Goal: Task Accomplishment & Management: Use online tool/utility

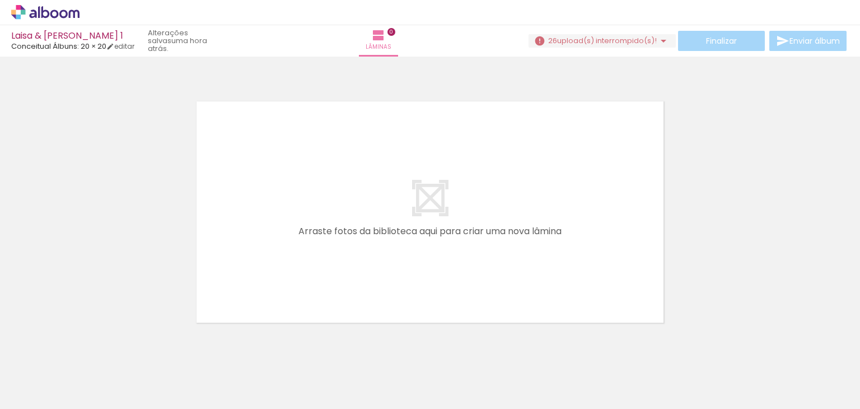
drag, startPoint x: 117, startPoint y: 378, endPoint x: 249, endPoint y: 227, distance: 200.8
click at [249, 227] on quentale-workspace at bounding box center [430, 204] width 860 height 409
click at [249, 227] on quentale-layouter at bounding box center [429, 212] width 491 height 246
click at [59, 372] on iron-icon at bounding box center [57, 375] width 9 height 9
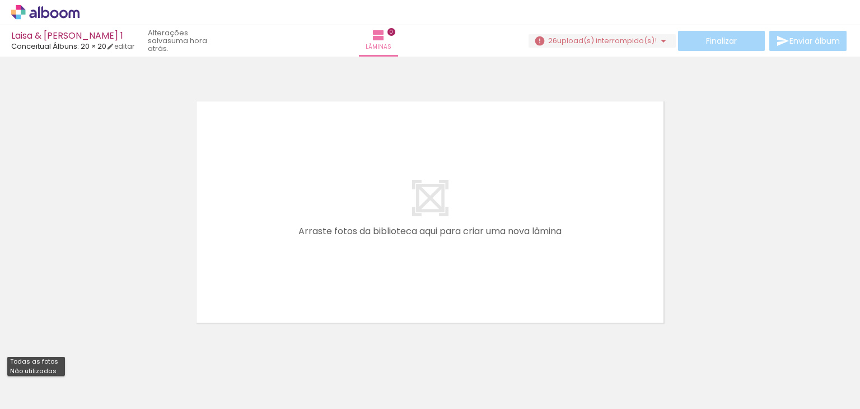
click at [105, 252] on div at bounding box center [430, 197] width 860 height 274
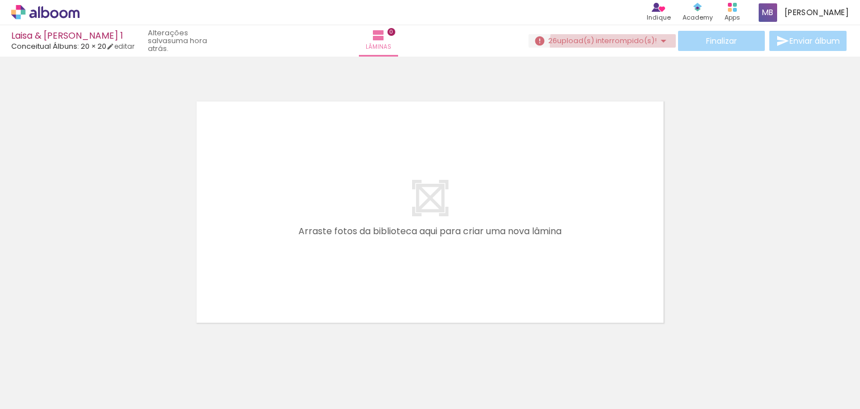
click at [612, 44] on span "upload(s) interrompido(s)!" at bounding box center [607, 40] width 100 height 11
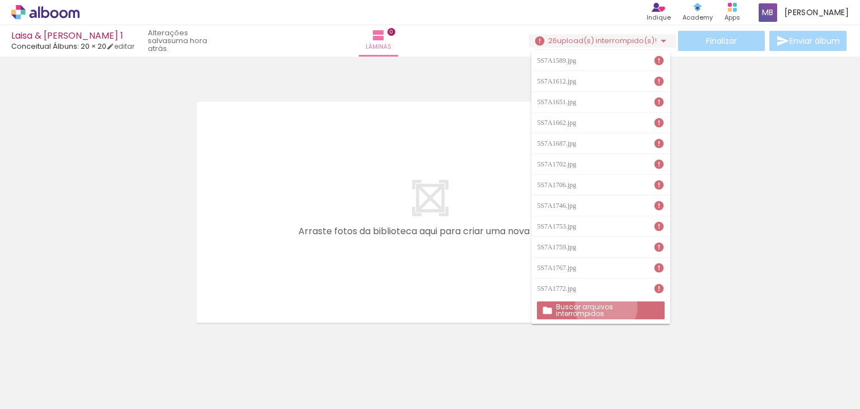
click at [0, 0] on slot "Buscar arquivos interrompidos" at bounding box center [0, 0] width 0 height 0
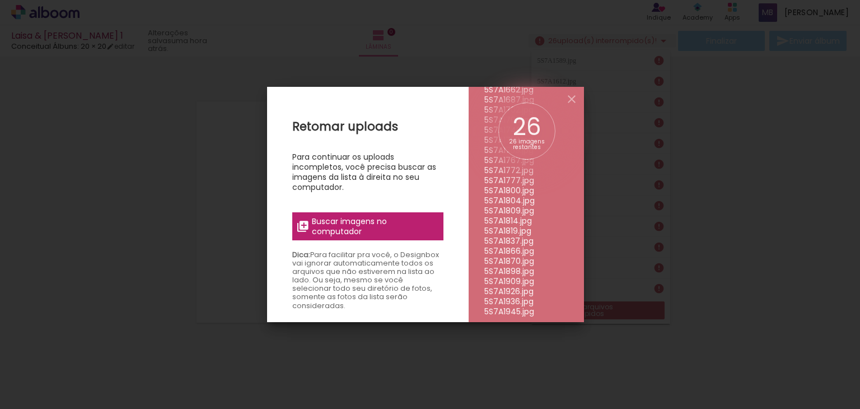
scroll to position [130, 0]
click at [318, 224] on span "Buscar imagens no computador" at bounding box center [374, 226] width 125 height 20
click at [0, 0] on input "file" at bounding box center [0, 0] width 0 height 0
click at [312, 218] on span "Buscar imagens no computador" at bounding box center [374, 226] width 125 height 20
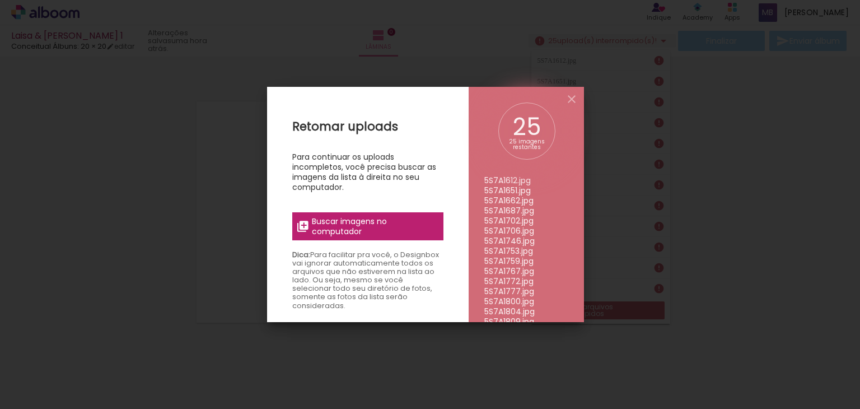
click at [0, 0] on input "file" at bounding box center [0, 0] width 0 height 0
click at [375, 223] on span "Buscar imagens no computador" at bounding box center [374, 226] width 125 height 20
click at [0, 0] on input "file" at bounding box center [0, 0] width 0 height 0
click at [365, 225] on span "Buscar imagens no computador" at bounding box center [374, 226] width 125 height 20
click at [0, 0] on input "file" at bounding box center [0, 0] width 0 height 0
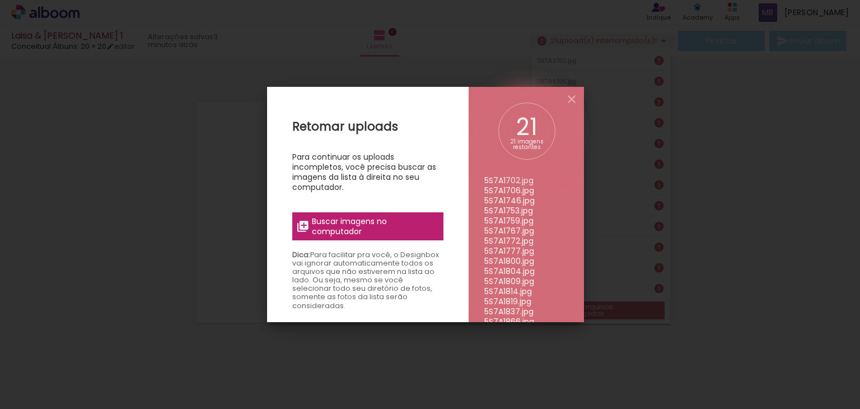
click at [374, 220] on span "Buscar imagens no computador" at bounding box center [374, 226] width 125 height 20
click at [0, 0] on input "file" at bounding box center [0, 0] width 0 height 0
click at [349, 226] on span "Buscar imagens no computador" at bounding box center [374, 226] width 125 height 20
click at [0, 0] on input "file" at bounding box center [0, 0] width 0 height 0
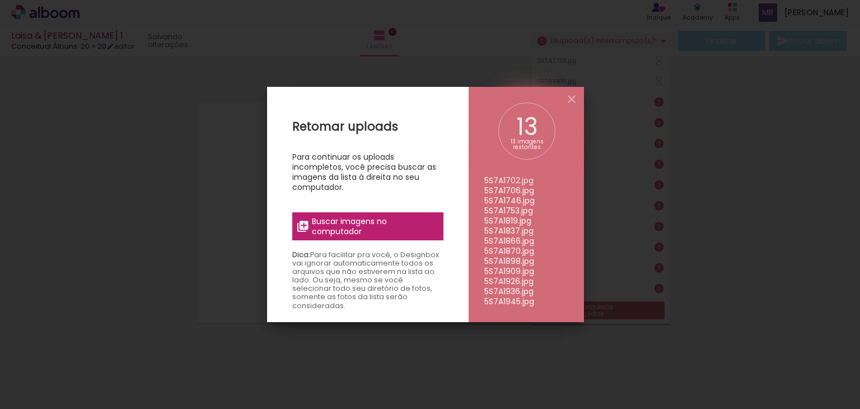
scroll to position [0, 0]
click at [352, 220] on span "Buscar imagens no computador" at bounding box center [374, 226] width 125 height 20
click at [0, 0] on input "file" at bounding box center [0, 0] width 0 height 0
click at [392, 218] on span "Buscar imagens no computador" at bounding box center [374, 226] width 125 height 20
click at [0, 0] on input "file" at bounding box center [0, 0] width 0 height 0
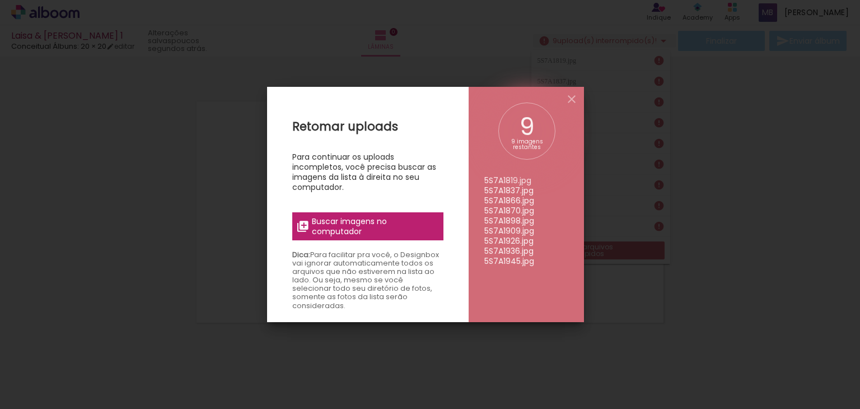
click at [356, 217] on span "Buscar imagens no computador" at bounding box center [374, 226] width 125 height 20
click at [0, 0] on input "file" at bounding box center [0, 0] width 0 height 0
click at [355, 217] on span "Buscar imagens no computador" at bounding box center [374, 226] width 125 height 20
click at [0, 0] on input "file" at bounding box center [0, 0] width 0 height 0
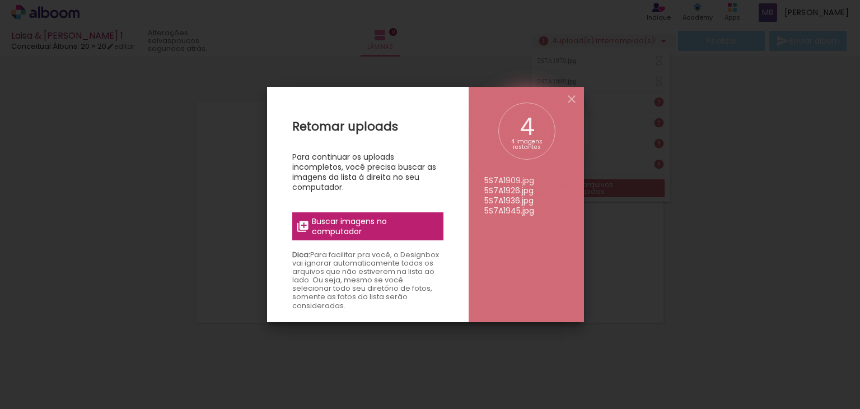
click at [381, 219] on span "Buscar imagens no computador" at bounding box center [374, 226] width 125 height 20
click at [0, 0] on input "file" at bounding box center [0, 0] width 0 height 0
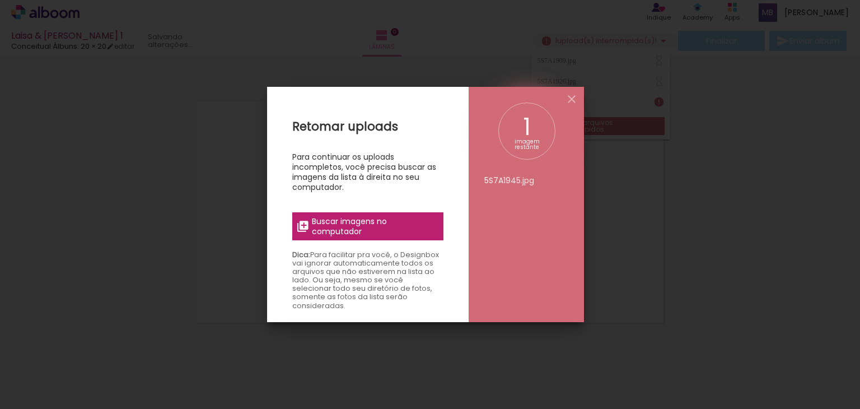
click at [379, 227] on span "Buscar imagens no computador" at bounding box center [374, 226] width 125 height 20
click at [0, 0] on input "file" at bounding box center [0, 0] width 0 height 0
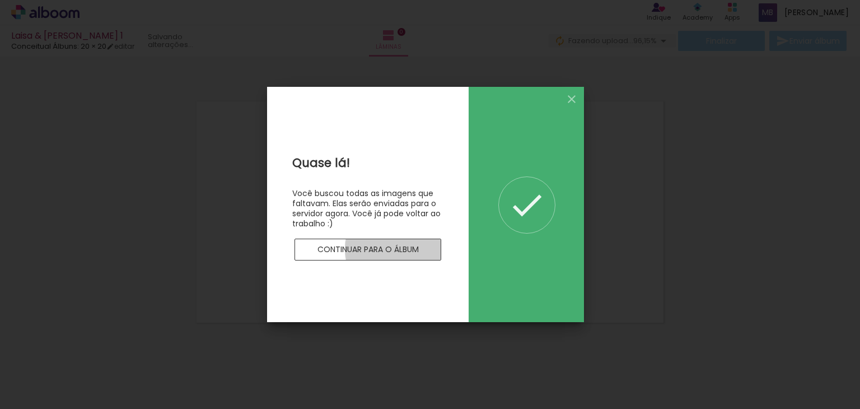
click at [0, 0] on slot "Continuar para o álbum" at bounding box center [0, 0] width 0 height 0
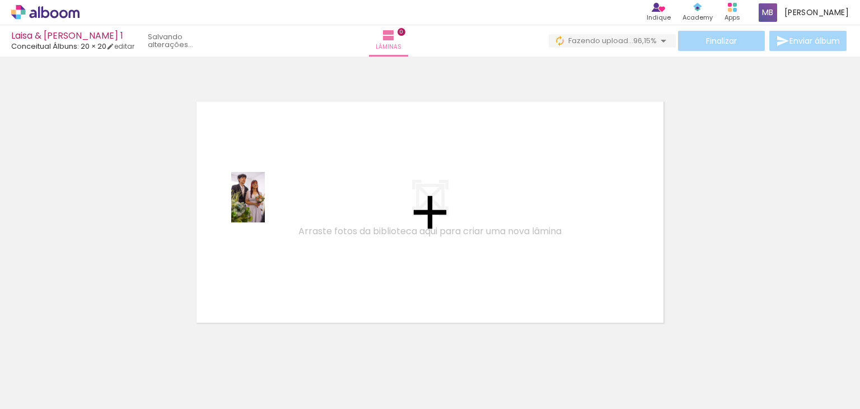
drag, startPoint x: 116, startPoint y: 379, endPoint x: 265, endPoint y: 198, distance: 234.6
click at [265, 198] on quentale-workspace at bounding box center [430, 204] width 860 height 409
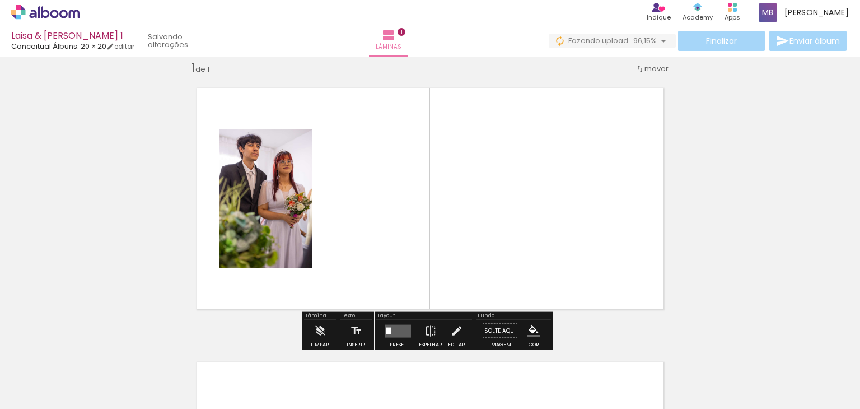
scroll to position [14, 0]
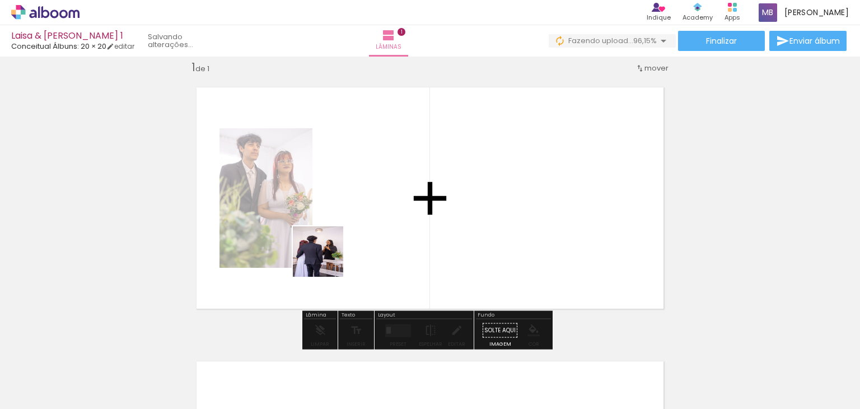
drag, startPoint x: 177, startPoint y: 378, endPoint x: 334, endPoint y: 240, distance: 208.6
click at [334, 240] on quentale-workspace at bounding box center [430, 204] width 860 height 409
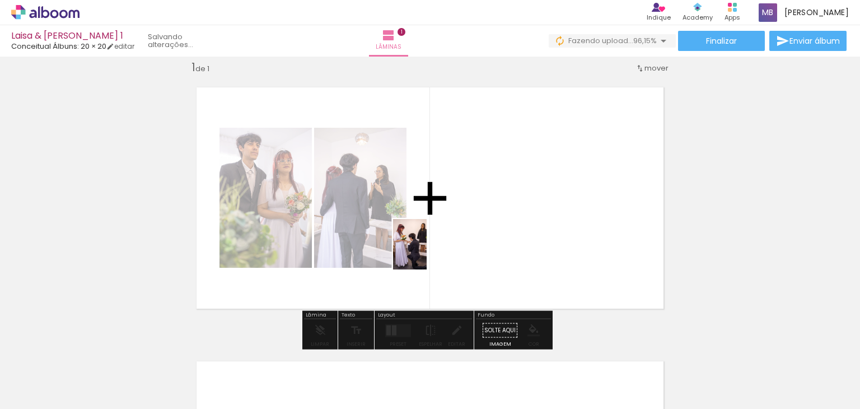
drag, startPoint x: 240, startPoint y: 369, endPoint x: 428, endPoint y: 249, distance: 223.3
click at [428, 249] on quentale-workspace at bounding box center [430, 204] width 860 height 409
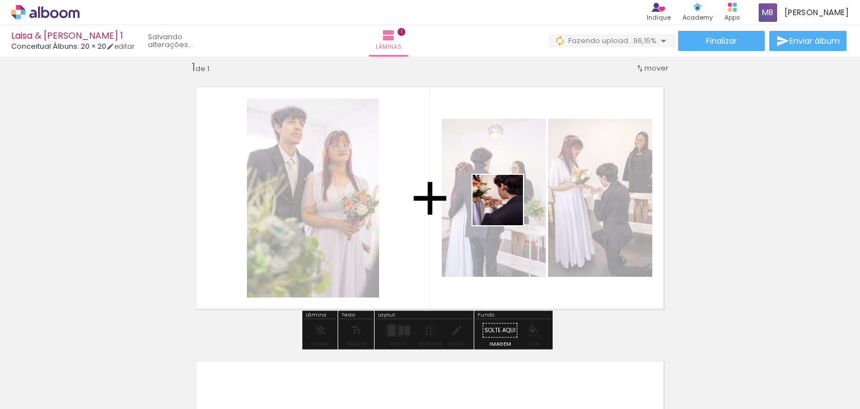
drag, startPoint x: 303, startPoint y: 374, endPoint x: 508, endPoint y: 207, distance: 265.0
click at [508, 207] on quentale-workspace at bounding box center [430, 204] width 860 height 409
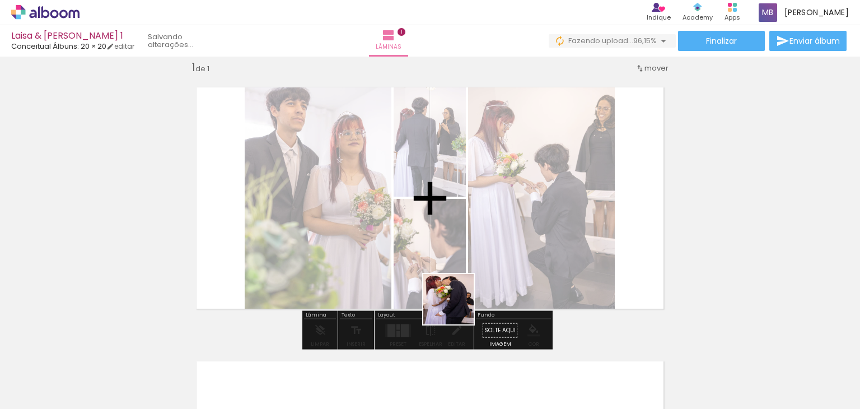
drag, startPoint x: 369, startPoint y: 372, endPoint x: 511, endPoint y: 248, distance: 188.4
click at [511, 248] on quentale-workspace at bounding box center [430, 204] width 860 height 409
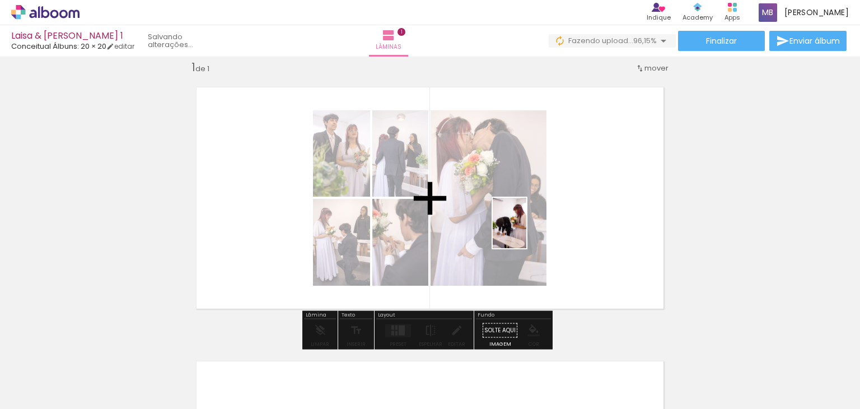
drag, startPoint x: 432, startPoint y: 374, endPoint x: 542, endPoint y: 224, distance: 185.8
click at [542, 224] on quentale-workspace at bounding box center [430, 204] width 860 height 409
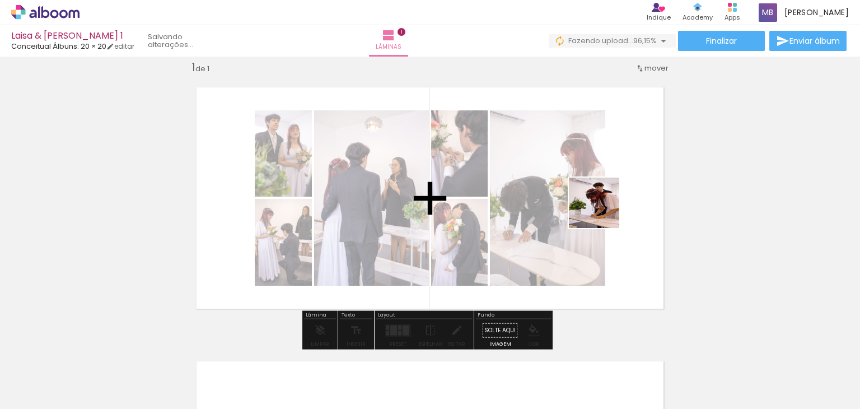
drag, startPoint x: 495, startPoint y: 377, endPoint x: 602, endPoint y: 210, distance: 197.9
click at [602, 210] on quentale-workspace at bounding box center [430, 204] width 860 height 409
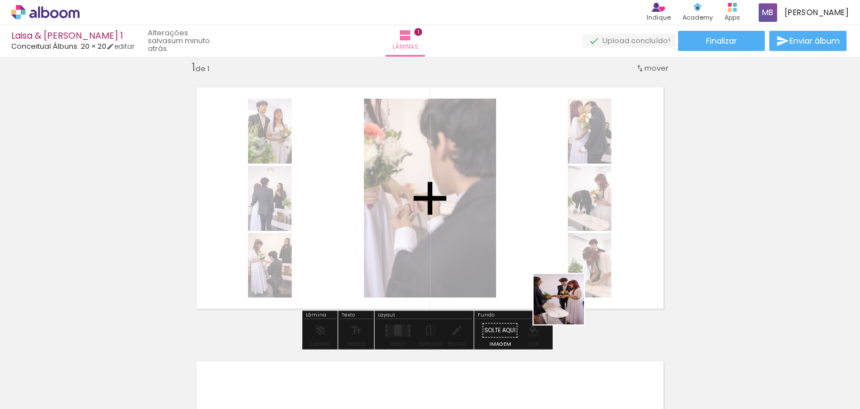
drag, startPoint x: 544, startPoint y: 376, endPoint x: 563, endPoint y: 248, distance: 129.0
click at [563, 248] on quentale-workspace at bounding box center [430, 204] width 860 height 409
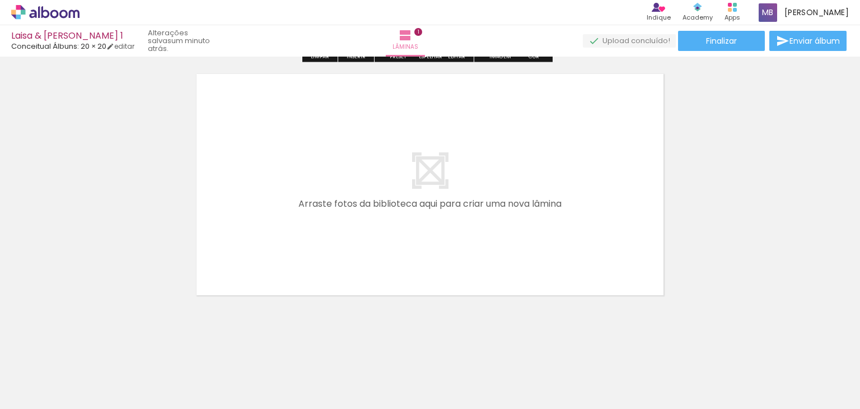
scroll to position [309, 0]
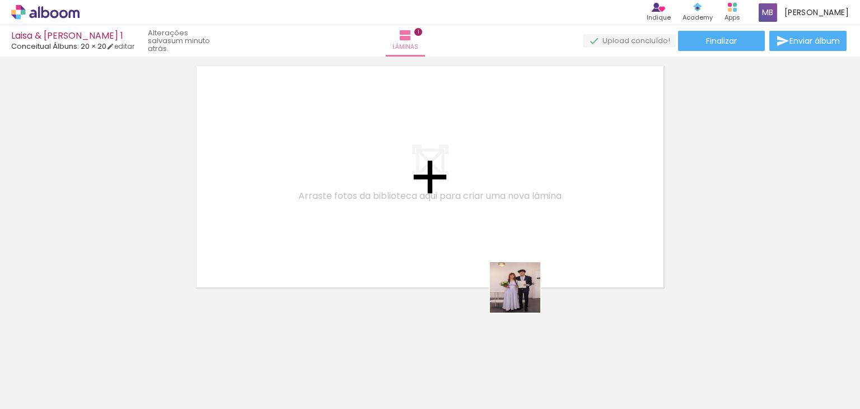
drag, startPoint x: 616, startPoint y: 369, endPoint x: 423, endPoint y: 226, distance: 240.8
click at [423, 226] on quentale-workspace at bounding box center [430, 204] width 860 height 409
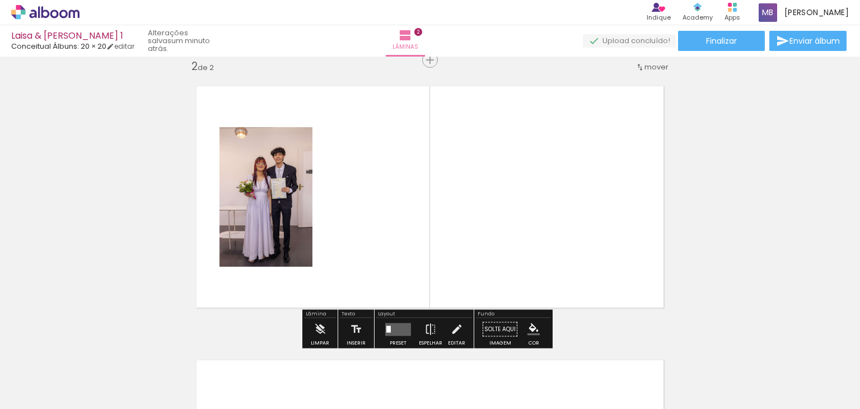
scroll to position [288, 0]
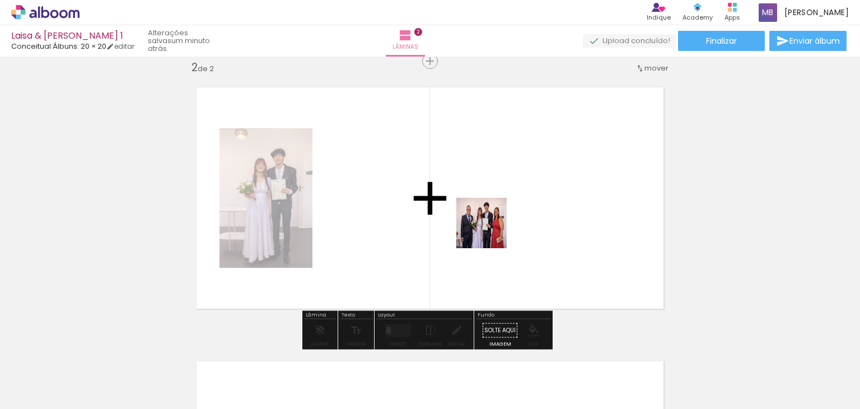
drag, startPoint x: 676, startPoint y: 364, endPoint x: 452, endPoint y: 213, distance: 269.8
click at [452, 213] on quentale-workspace at bounding box center [430, 204] width 860 height 409
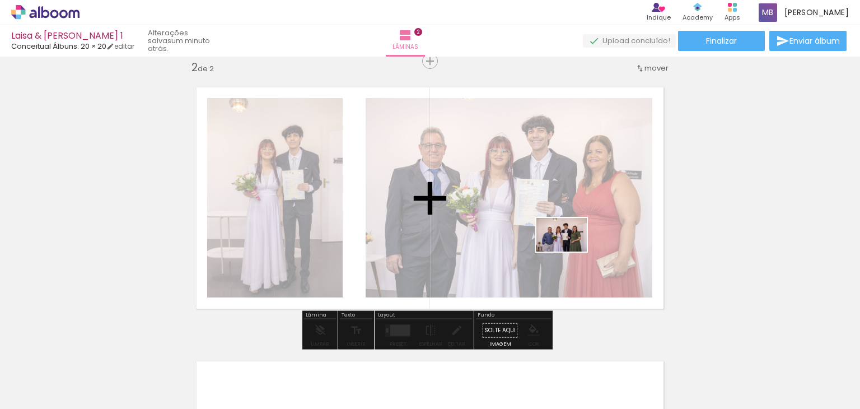
drag, startPoint x: 742, startPoint y: 377, endPoint x: 561, endPoint y: 248, distance: 221.9
click at [561, 248] on quentale-workspace at bounding box center [430, 204] width 860 height 409
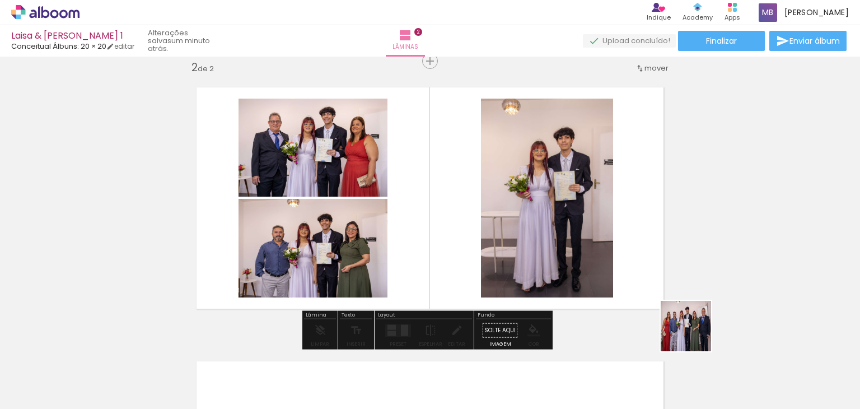
drag, startPoint x: 803, startPoint y: 378, endPoint x: 548, endPoint y: 246, distance: 287.1
click at [548, 246] on quentale-workspace at bounding box center [430, 204] width 860 height 409
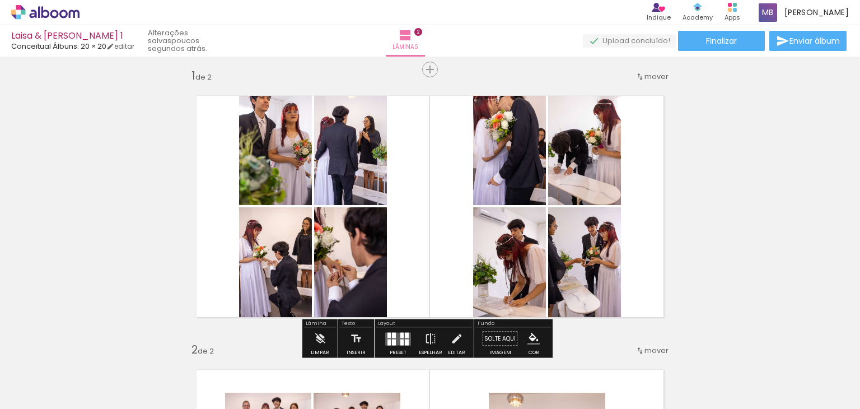
scroll to position [5, 0]
click at [401, 334] on quentale-layouter at bounding box center [398, 338] width 26 height 13
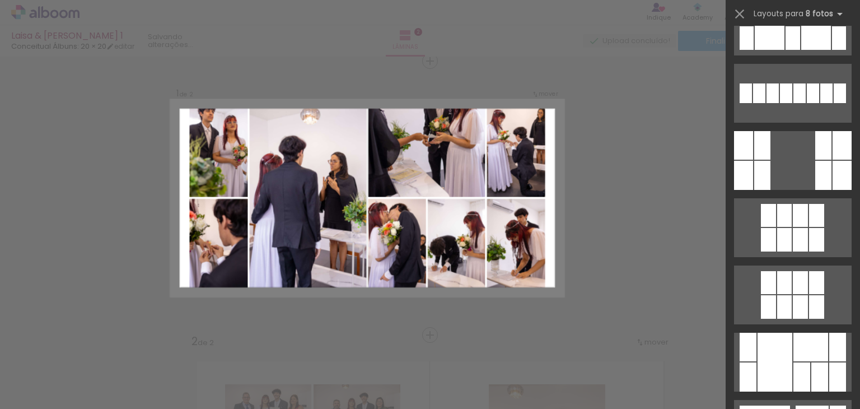
scroll to position [386, 0]
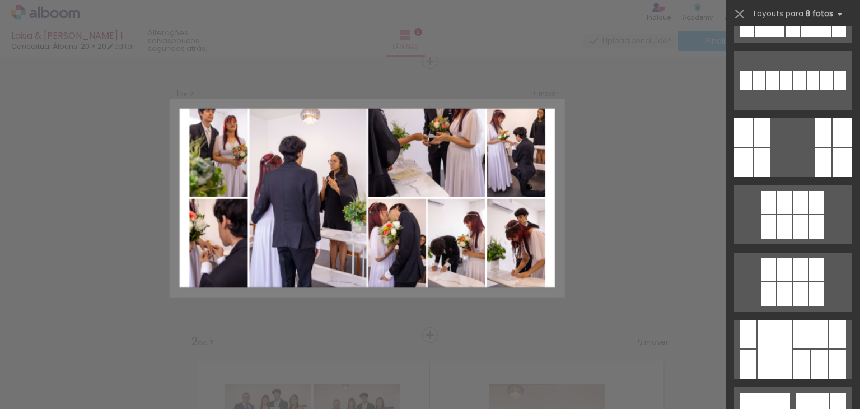
click at [779, 329] on div at bounding box center [774, 349] width 35 height 59
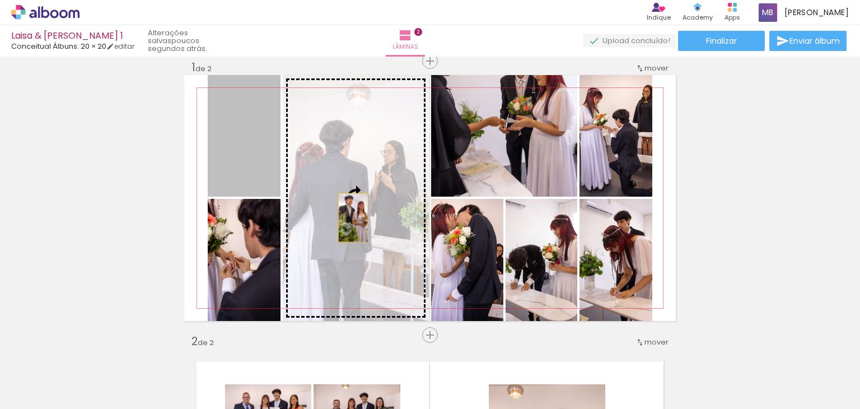
drag, startPoint x: 231, startPoint y: 153, endPoint x: 358, endPoint y: 228, distance: 147.3
click at [0, 0] on slot at bounding box center [0, 0] width 0 height 0
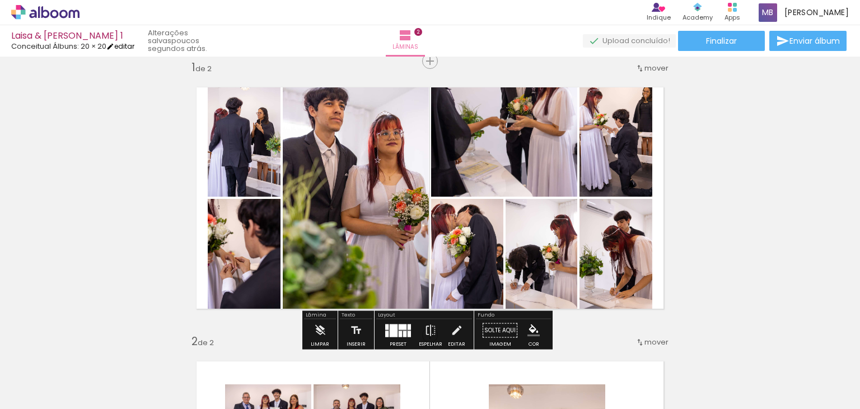
click at [126, 43] on link "editar" at bounding box center [120, 46] width 28 height 10
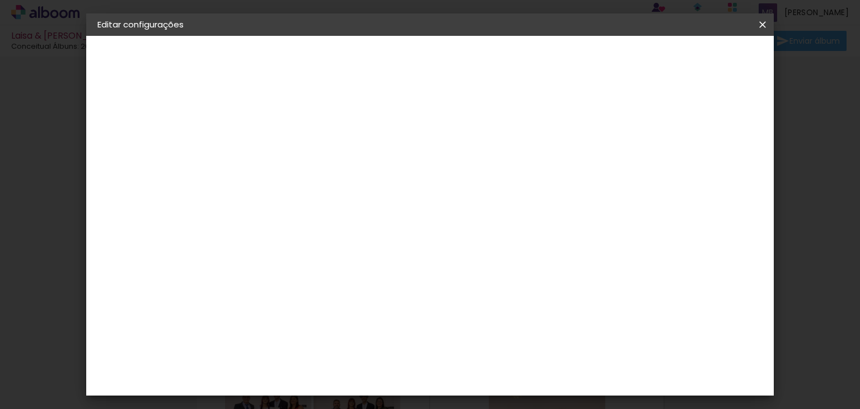
click at [523, 118] on div at bounding box center [518, 121] width 10 height 10
type paper-checkbox "on"
click at [587, 59] on span "Salvar configurações" at bounding box center [545, 59] width 83 height 8
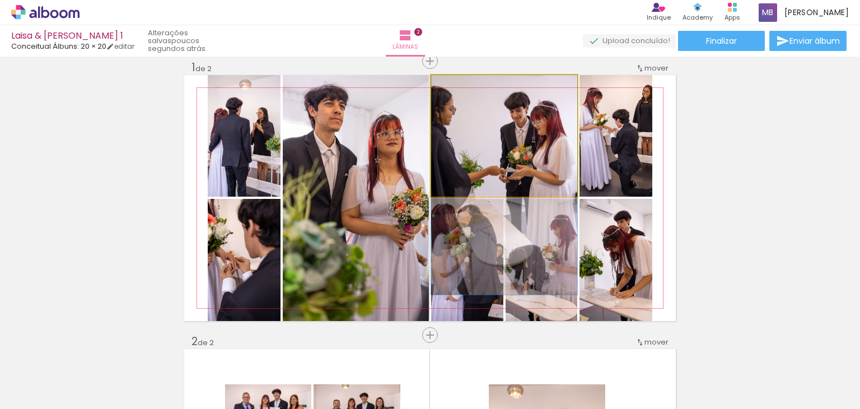
drag, startPoint x: 506, startPoint y: 122, endPoint x: 510, endPoint y: 177, distance: 55.6
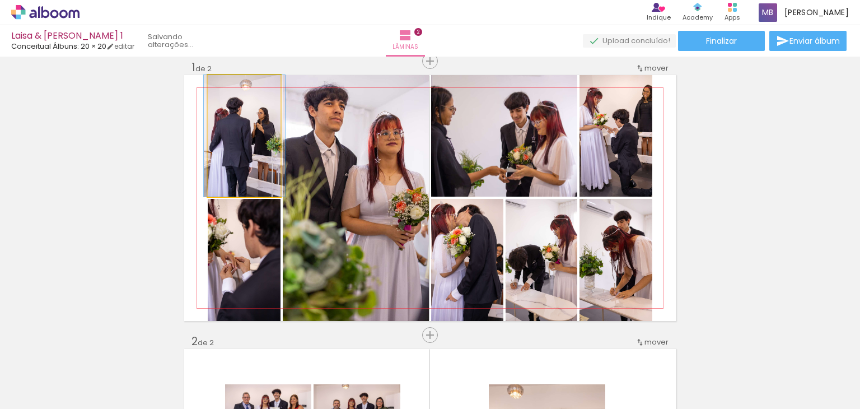
drag, startPoint x: 241, startPoint y: 139, endPoint x: 242, endPoint y: 159, distance: 19.6
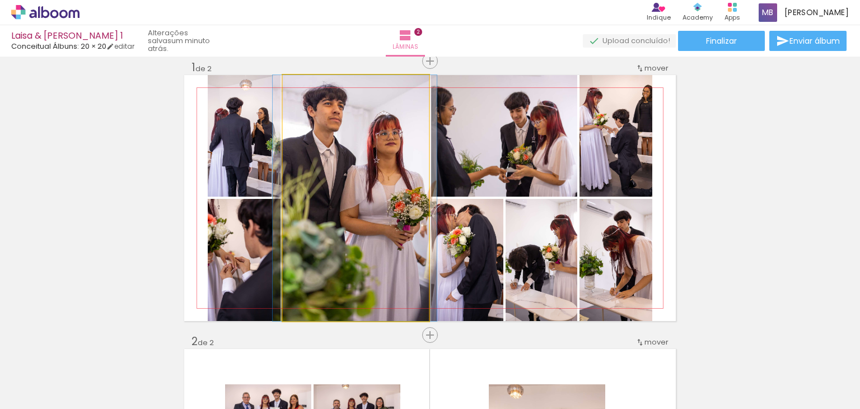
drag, startPoint x: 367, startPoint y: 153, endPoint x: 367, endPoint y: 164, distance: 11.2
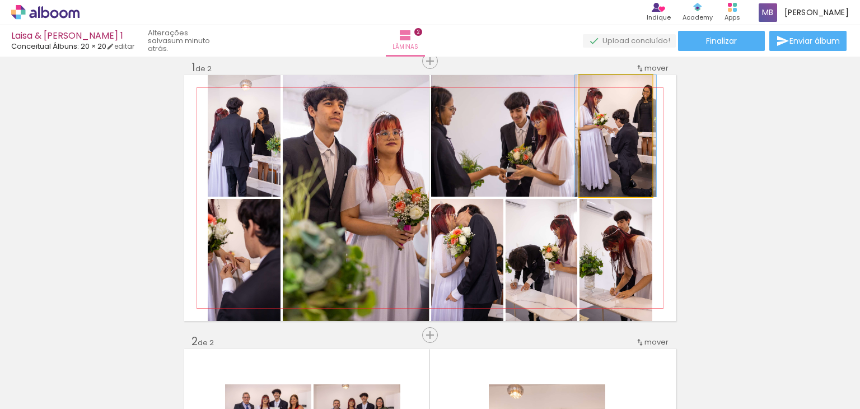
drag, startPoint x: 631, startPoint y: 144, endPoint x: 631, endPoint y: 167, distance: 23.5
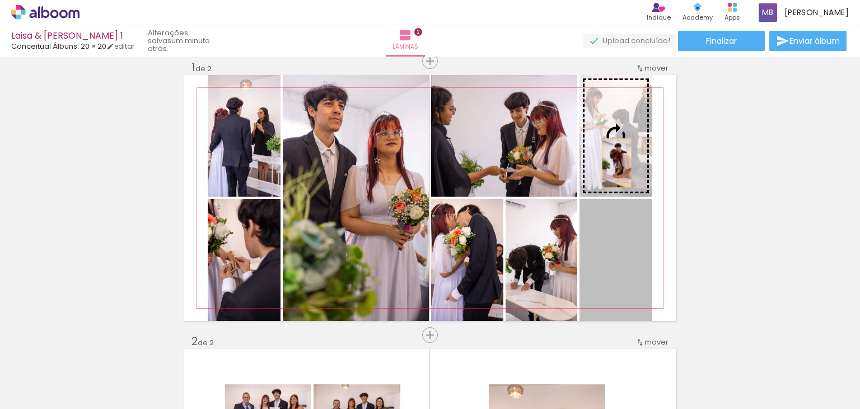
drag, startPoint x: 624, startPoint y: 286, endPoint x: 611, endPoint y: 162, distance: 124.3
click at [0, 0] on slot at bounding box center [0, 0] width 0 height 0
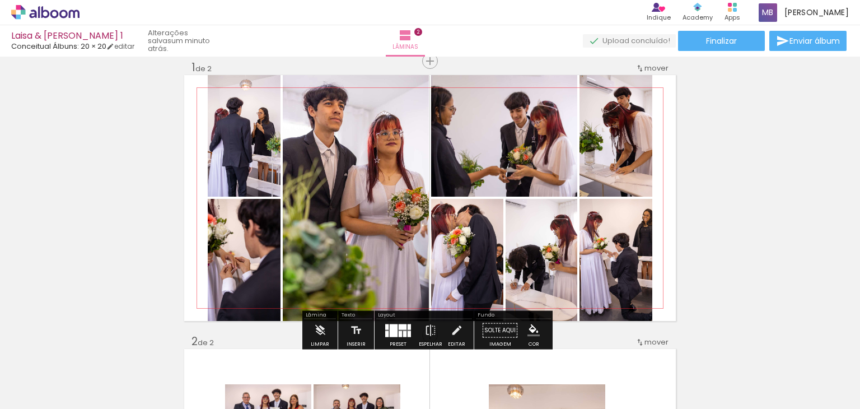
click at [630, 154] on quentale-photo at bounding box center [615, 135] width 73 height 121
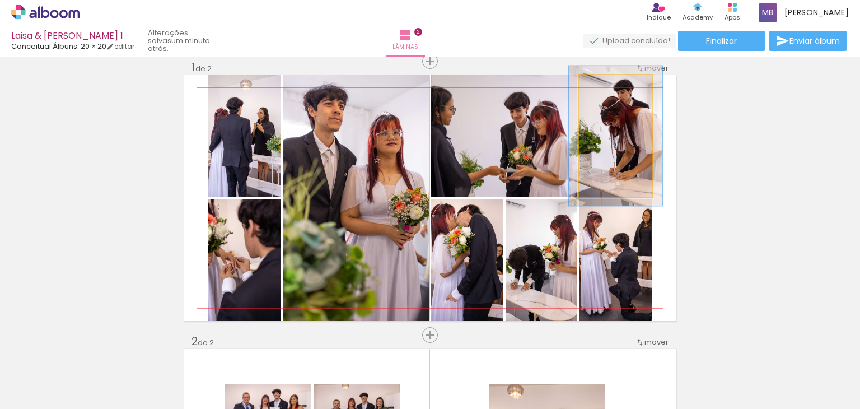
type paper-slider "115"
click at [609, 85] on div at bounding box center [608, 87] width 18 height 18
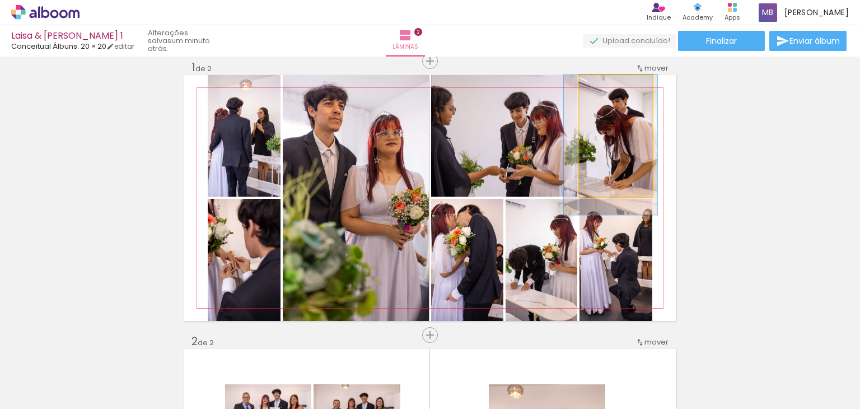
drag, startPoint x: 622, startPoint y: 146, endPoint x: 617, endPoint y: 163, distance: 17.7
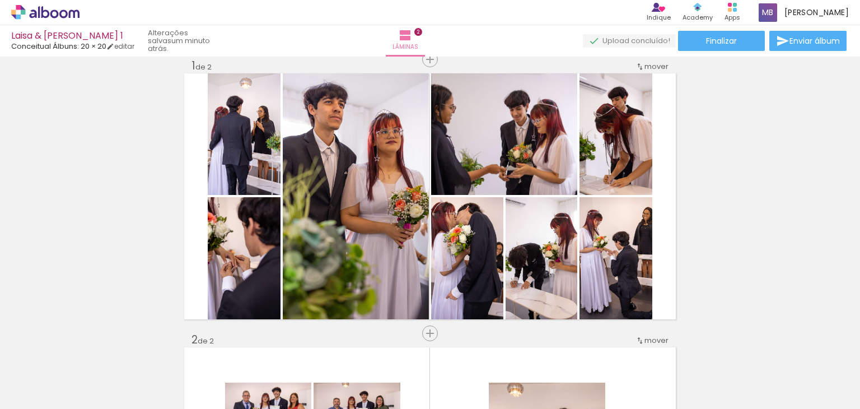
scroll to position [15, 0]
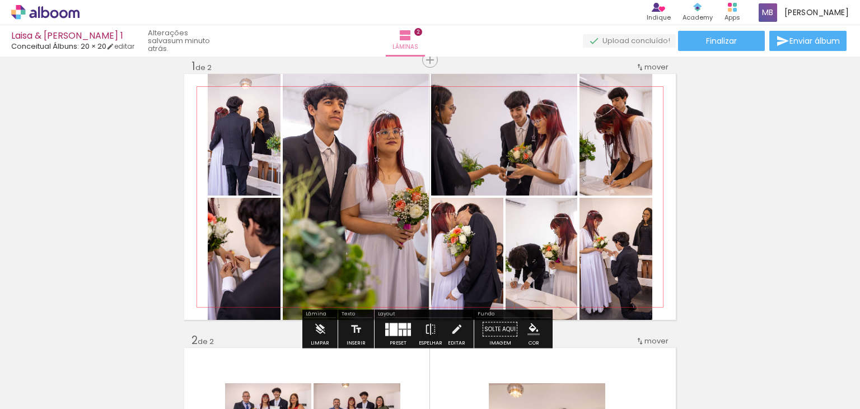
drag, startPoint x: 732, startPoint y: 195, endPoint x: 473, endPoint y: 247, distance: 264.3
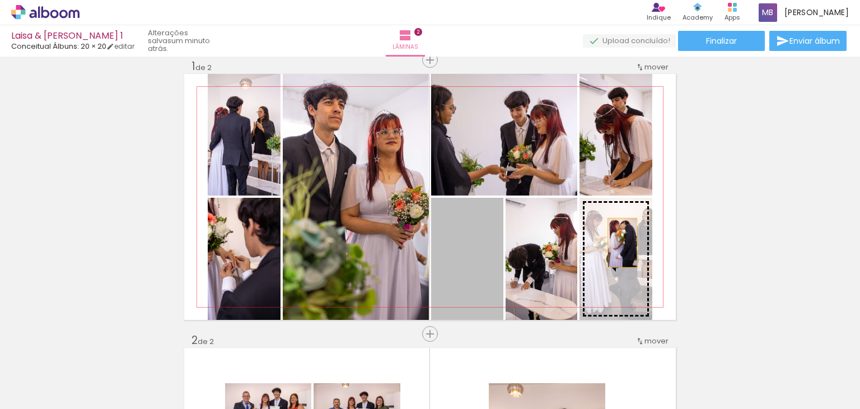
drag, startPoint x: 473, startPoint y: 247, endPoint x: 618, endPoint y: 241, distance: 145.1
click at [0, 0] on slot at bounding box center [0, 0] width 0 height 0
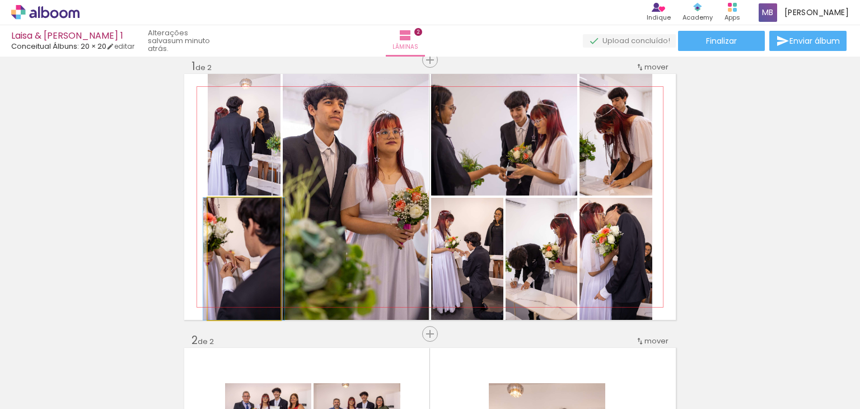
click at [253, 278] on quentale-photo at bounding box center [244, 259] width 73 height 122
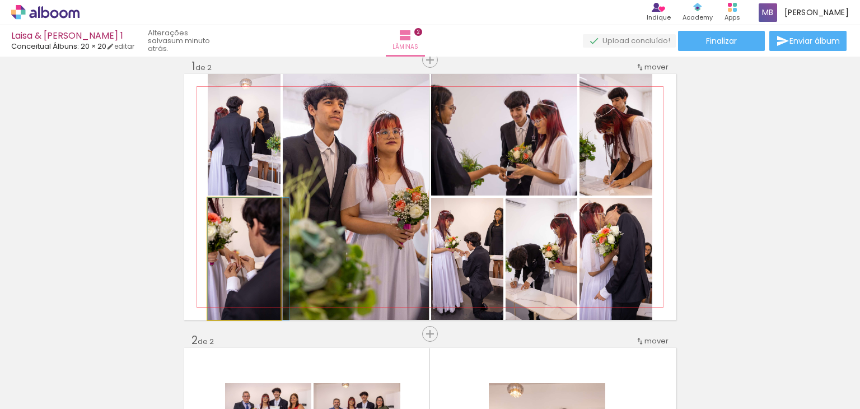
drag, startPoint x: 253, startPoint y: 278, endPoint x: 268, endPoint y: 278, distance: 14.6
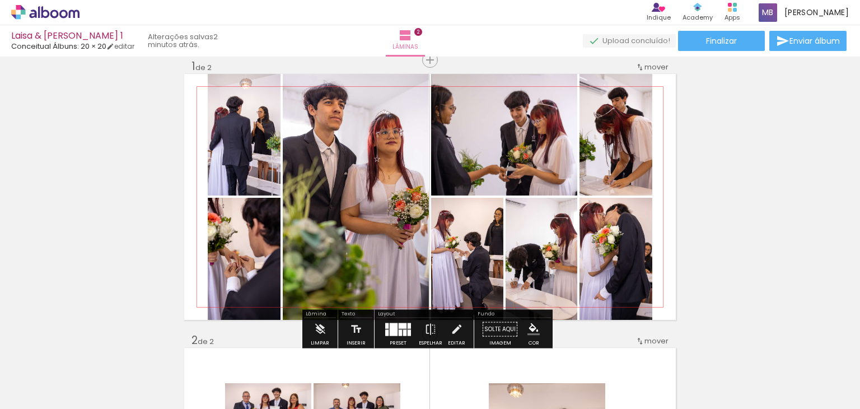
click at [628, 268] on quentale-photo at bounding box center [615, 259] width 73 height 122
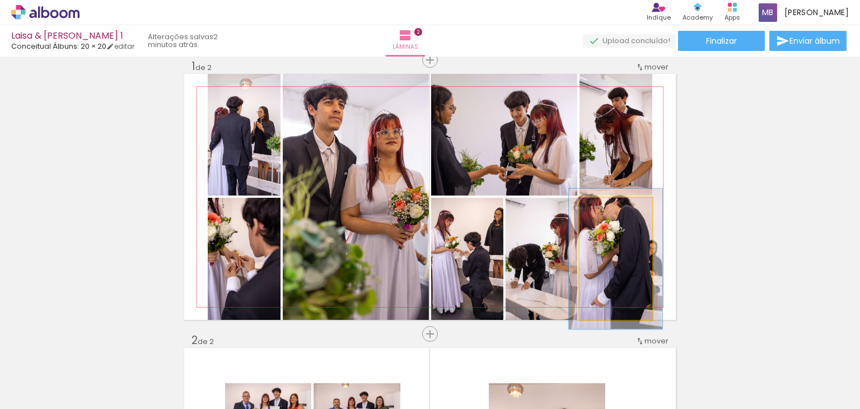
type paper-slider "113"
click at [603, 209] on div at bounding box center [608, 209] width 10 height 10
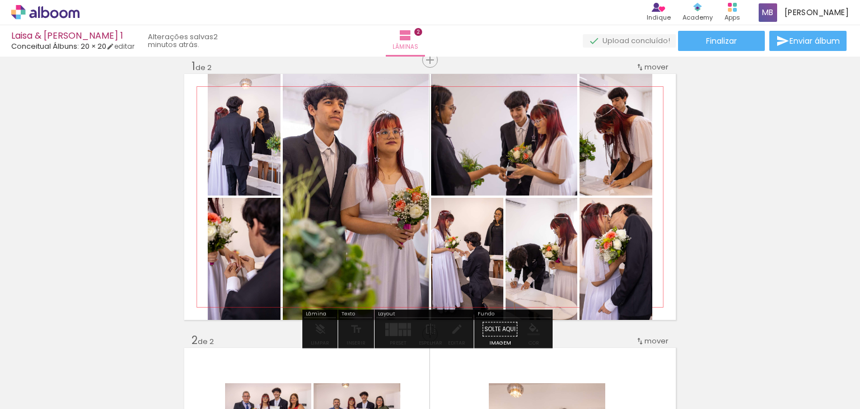
drag, startPoint x: 615, startPoint y: 254, endPoint x: 621, endPoint y: 263, distance: 10.8
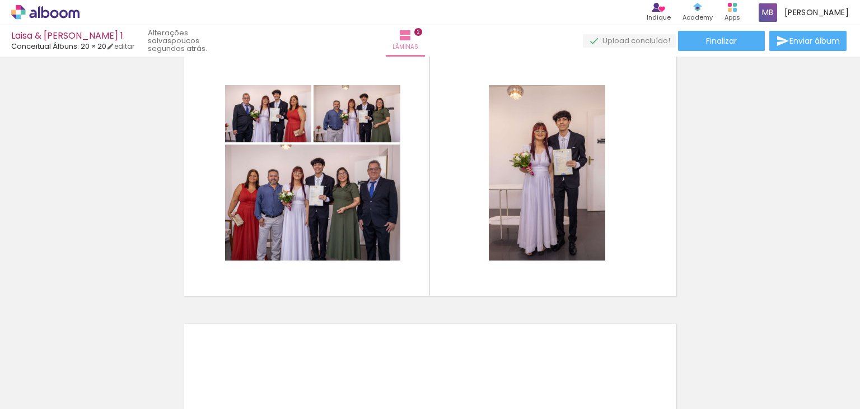
scroll to position [313, 0]
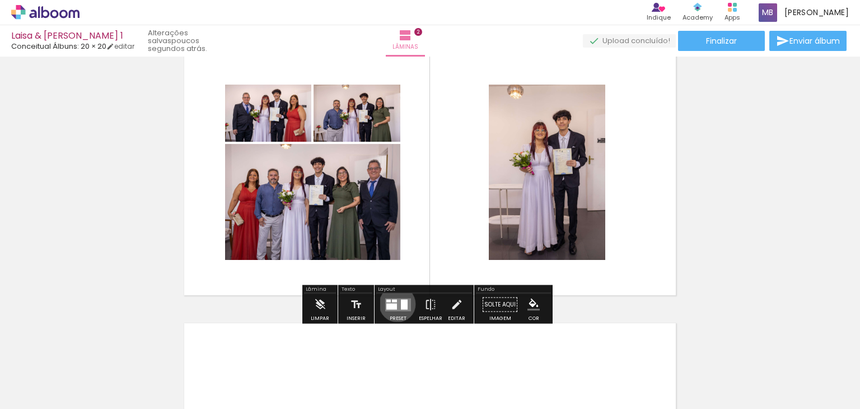
click at [395, 303] on quentale-layouter at bounding box center [398, 304] width 26 height 13
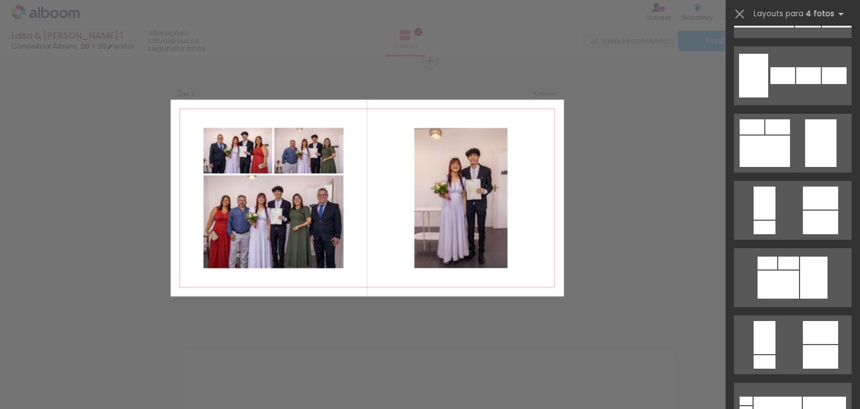
scroll to position [901, 0]
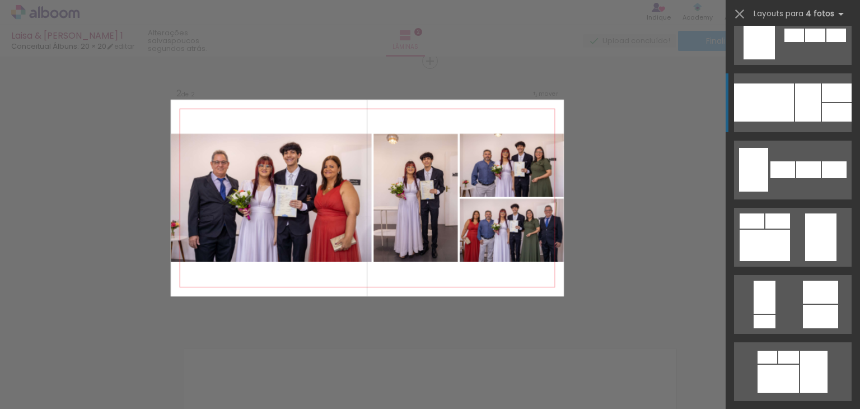
click at [803, 101] on div at bounding box center [808, 102] width 26 height 38
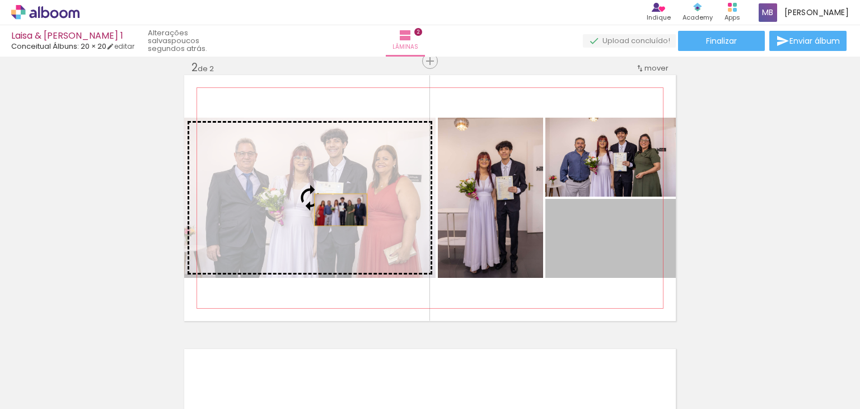
drag, startPoint x: 606, startPoint y: 243, endPoint x: 336, endPoint y: 209, distance: 271.9
click at [0, 0] on slot at bounding box center [0, 0] width 0 height 0
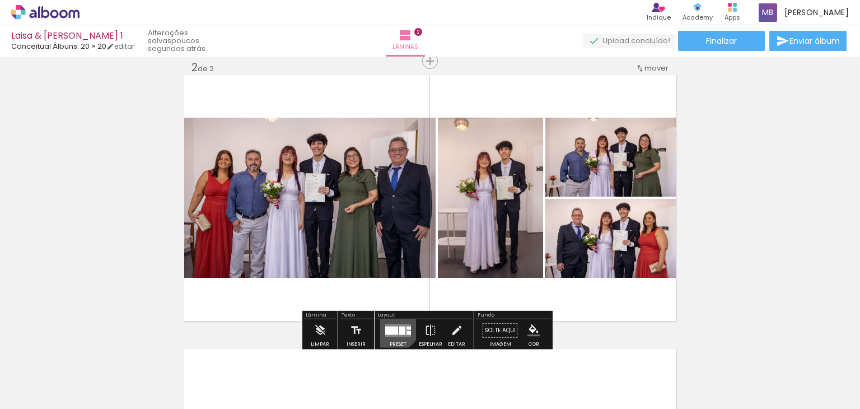
click at [391, 324] on quentale-layouter at bounding box center [398, 330] width 26 height 13
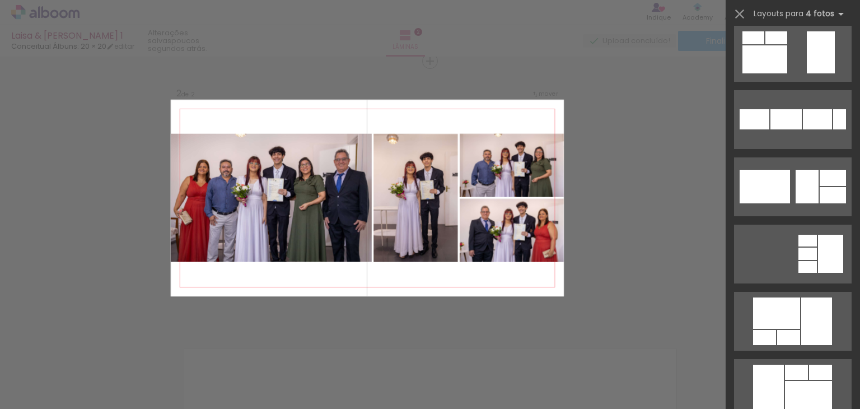
scroll to position [0, 0]
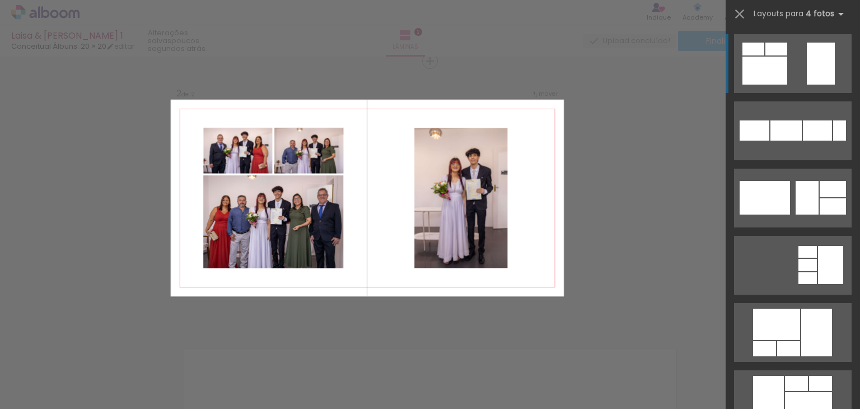
click at [795, 45] on quentale-layouter at bounding box center [793, 63] width 118 height 59
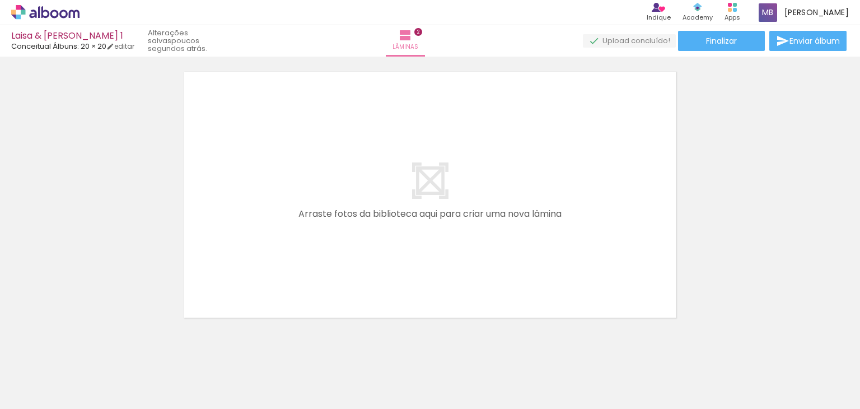
scroll to position [0, 687]
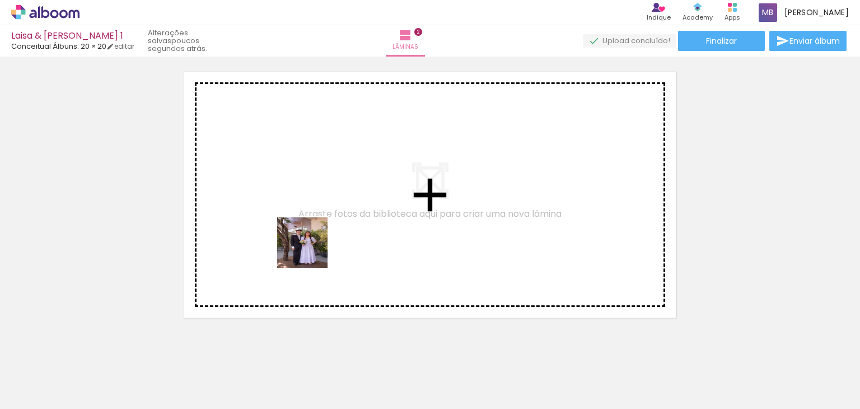
drag, startPoint x: 372, startPoint y: 382, endPoint x: 311, endPoint y: 250, distance: 145.2
click at [311, 250] on quentale-workspace at bounding box center [430, 204] width 860 height 409
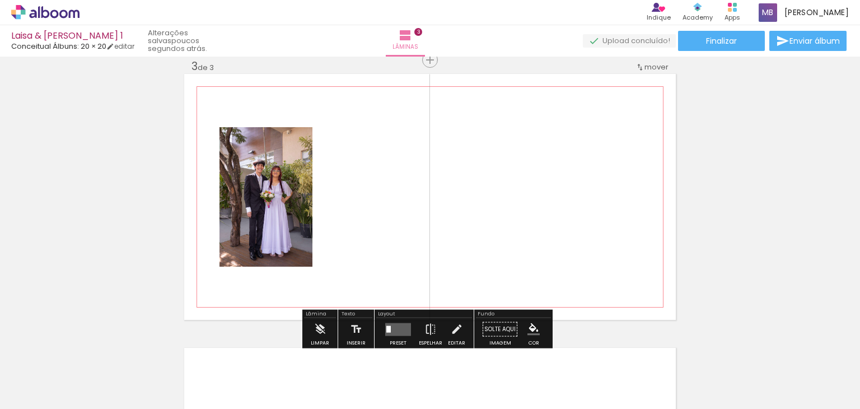
scroll to position [562, 0]
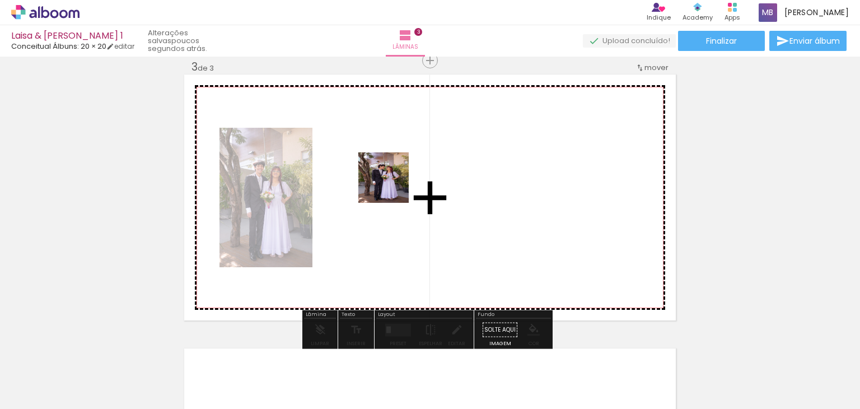
drag, startPoint x: 439, startPoint y: 379, endPoint x: 391, endPoint y: 182, distance: 202.9
click at [391, 182] on quentale-workspace at bounding box center [430, 204] width 860 height 409
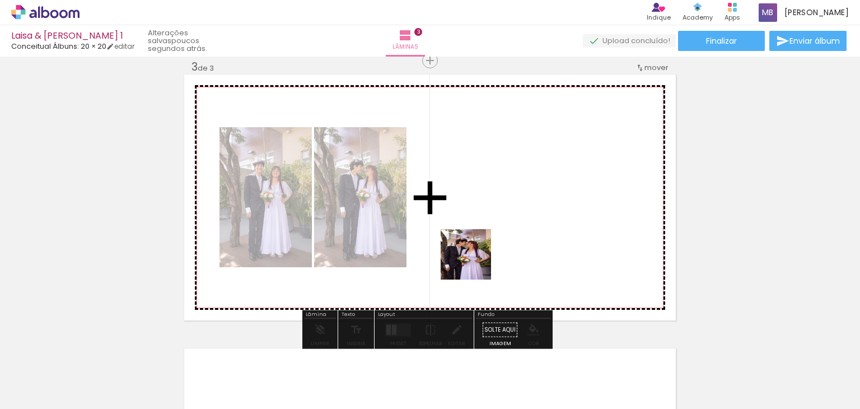
drag, startPoint x: 494, startPoint y: 371, endPoint x: 467, endPoint y: 231, distance: 142.0
click at [467, 231] on quentale-workspace at bounding box center [430, 204] width 860 height 409
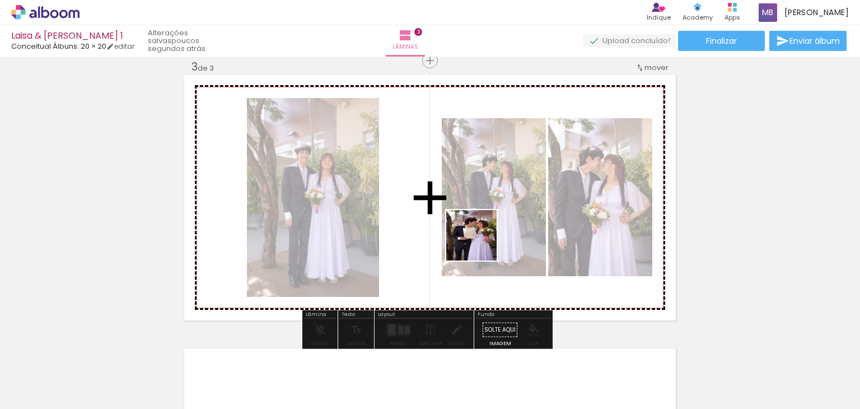
drag, startPoint x: 563, startPoint y: 386, endPoint x: 477, endPoint y: 240, distance: 169.6
click at [477, 240] on quentale-workspace at bounding box center [430, 204] width 860 height 409
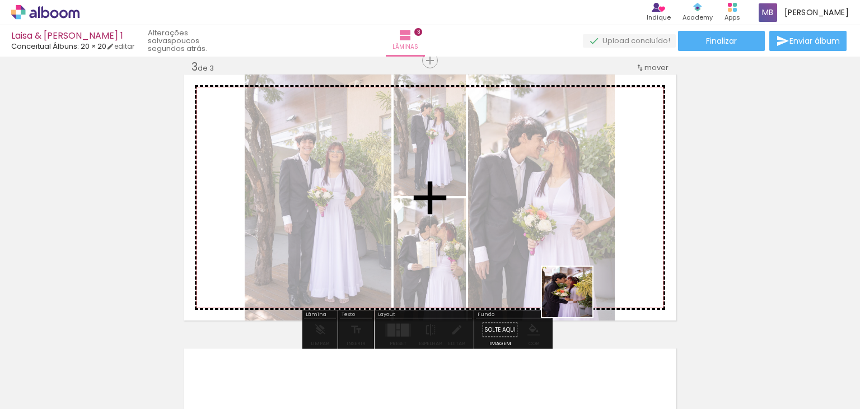
drag, startPoint x: 626, startPoint y: 377, endPoint x: 500, endPoint y: 222, distance: 199.7
click at [500, 222] on quentale-workspace at bounding box center [430, 204] width 860 height 409
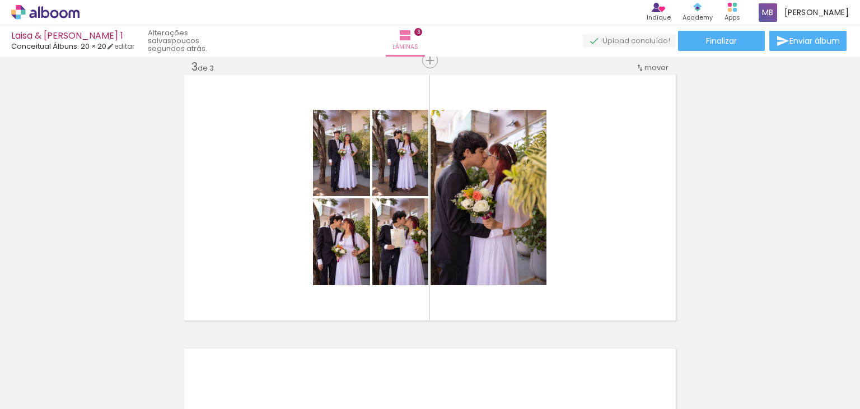
scroll to position [0, 616]
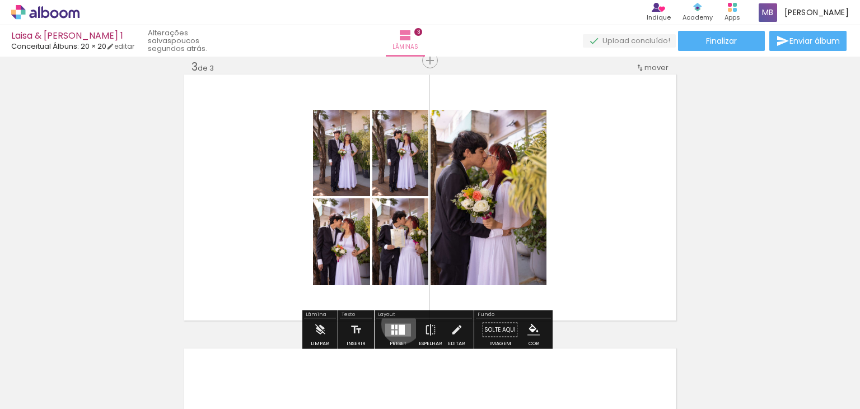
click at [399, 324] on div at bounding box center [402, 329] width 6 height 10
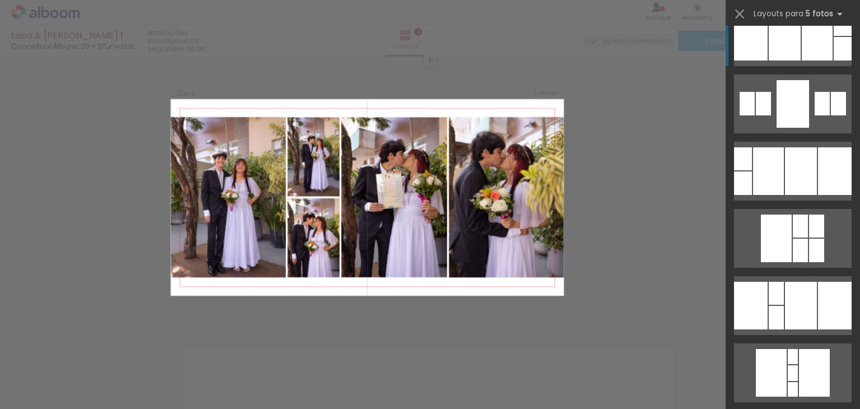
scroll to position [296, 0]
click at [807, 314] on div at bounding box center [801, 306] width 32 height 48
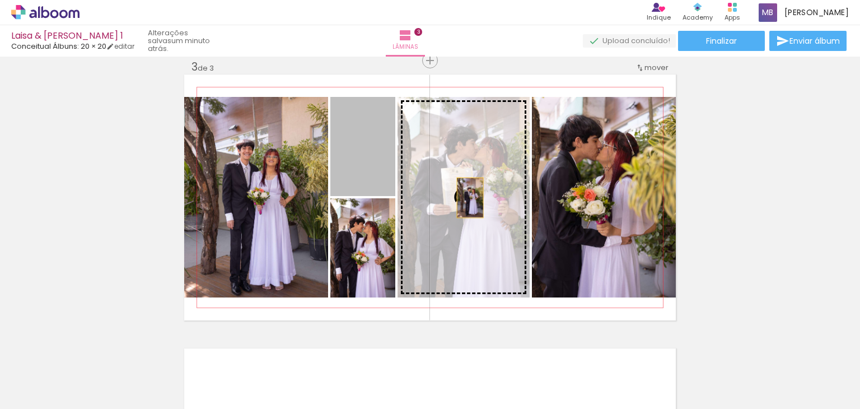
drag, startPoint x: 358, startPoint y: 157, endPoint x: 479, endPoint y: 214, distance: 133.5
click at [0, 0] on slot at bounding box center [0, 0] width 0 height 0
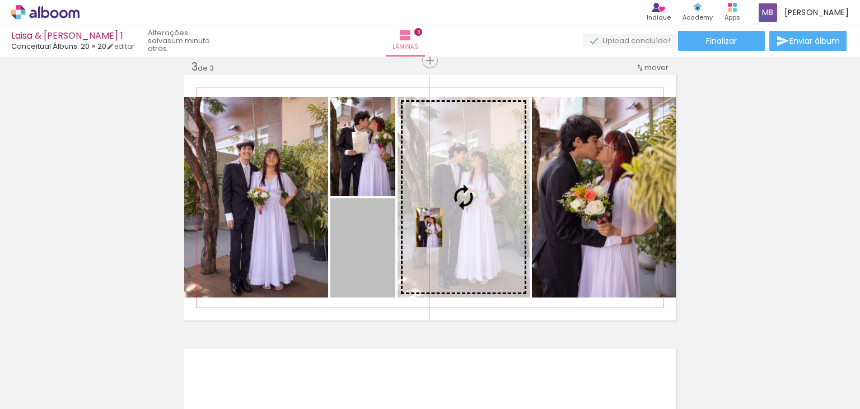
drag, startPoint x: 351, startPoint y: 264, endPoint x: 432, endPoint y: 220, distance: 92.2
click at [0, 0] on slot at bounding box center [0, 0] width 0 height 0
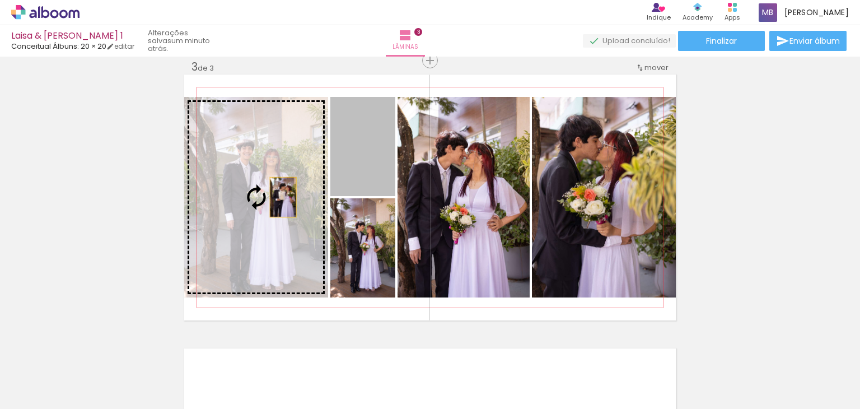
drag, startPoint x: 363, startPoint y: 158, endPoint x: 260, endPoint y: 209, distance: 114.9
click at [0, 0] on slot at bounding box center [0, 0] width 0 height 0
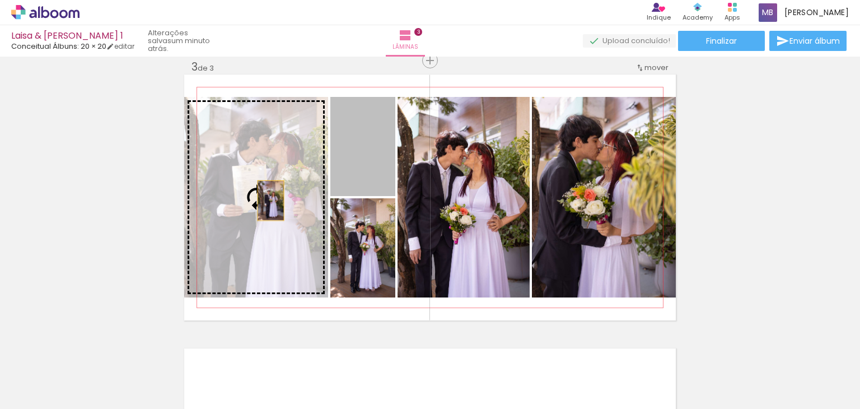
drag, startPoint x: 365, startPoint y: 156, endPoint x: 264, endPoint y: 203, distance: 111.2
click at [0, 0] on slot at bounding box center [0, 0] width 0 height 0
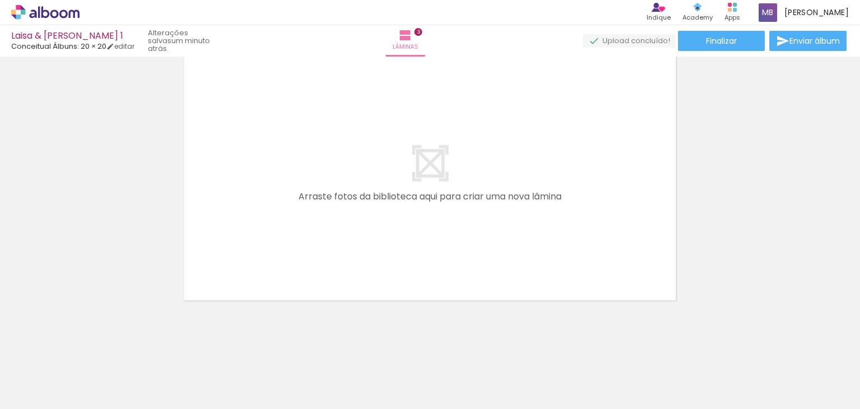
scroll to position [856, 0]
drag, startPoint x: 242, startPoint y: 377, endPoint x: 247, endPoint y: 213, distance: 163.5
click at [247, 213] on quentale-workspace at bounding box center [430, 204] width 860 height 409
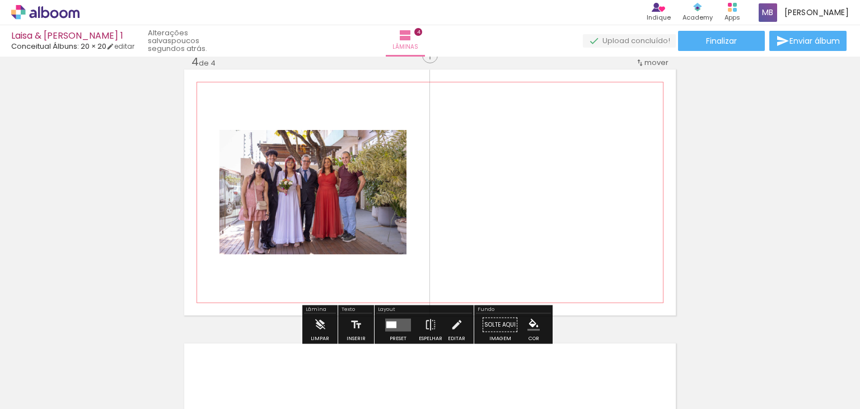
scroll to position [835, 0]
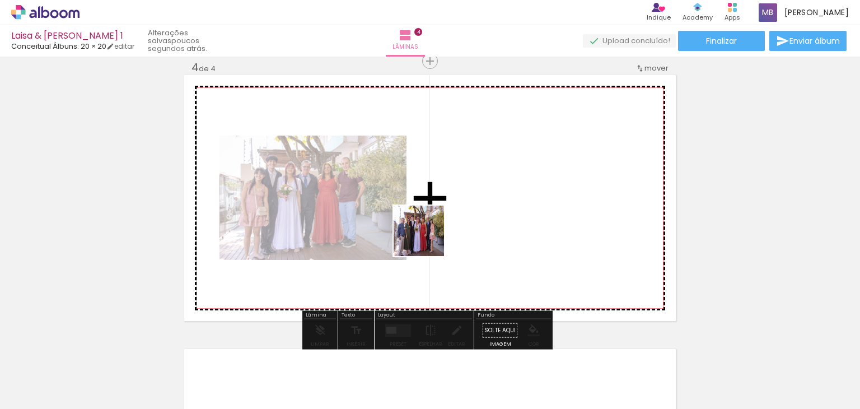
drag, startPoint x: 313, startPoint y: 370, endPoint x: 439, endPoint y: 234, distance: 185.4
click at [439, 234] on quentale-workspace at bounding box center [430, 204] width 860 height 409
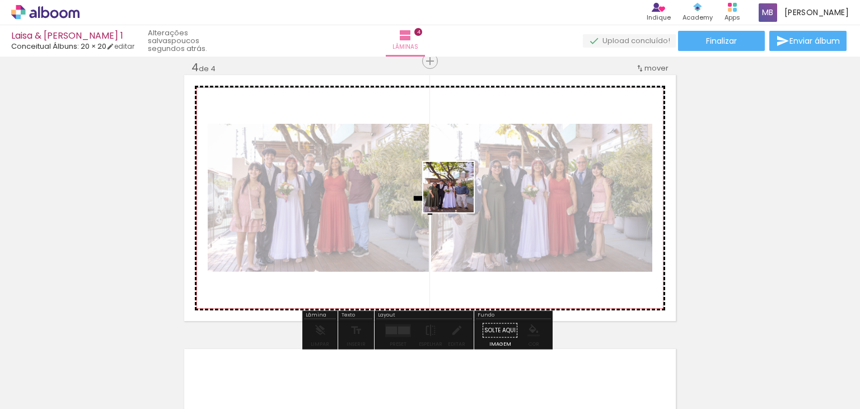
drag, startPoint x: 365, startPoint y: 387, endPoint x: 459, endPoint y: 193, distance: 215.5
click at [459, 193] on quentale-workspace at bounding box center [430, 204] width 860 height 409
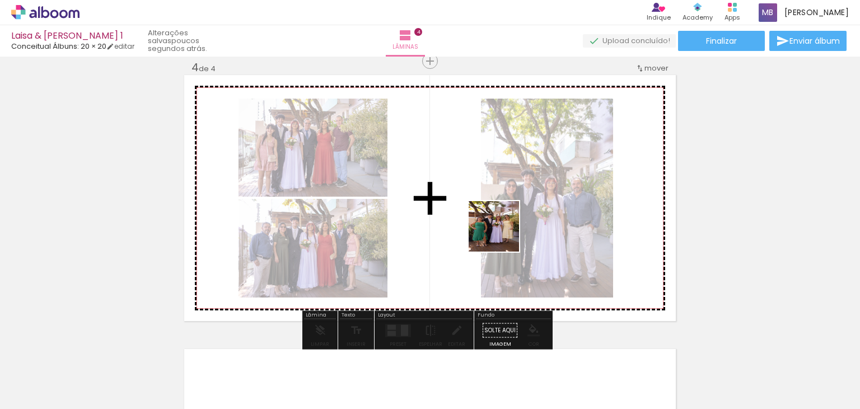
drag, startPoint x: 746, startPoint y: 395, endPoint x: 475, endPoint y: 236, distance: 314.1
click at [475, 236] on quentale-workspace at bounding box center [430, 204] width 860 height 409
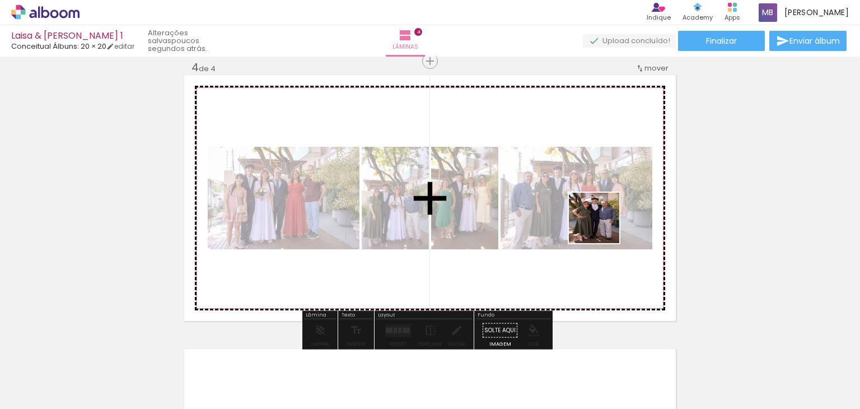
drag, startPoint x: 817, startPoint y: 368, endPoint x: 559, endPoint y: 220, distance: 298.1
click at [559, 220] on quentale-workspace at bounding box center [430, 204] width 860 height 409
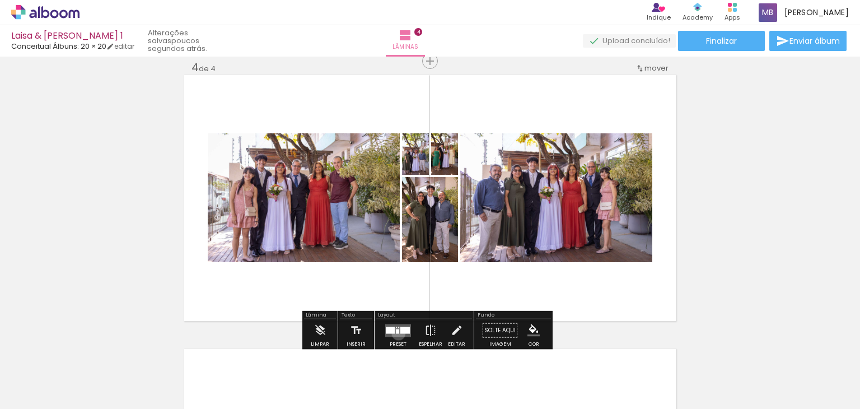
click at [396, 332] on quentale-layouter at bounding box center [398, 330] width 26 height 13
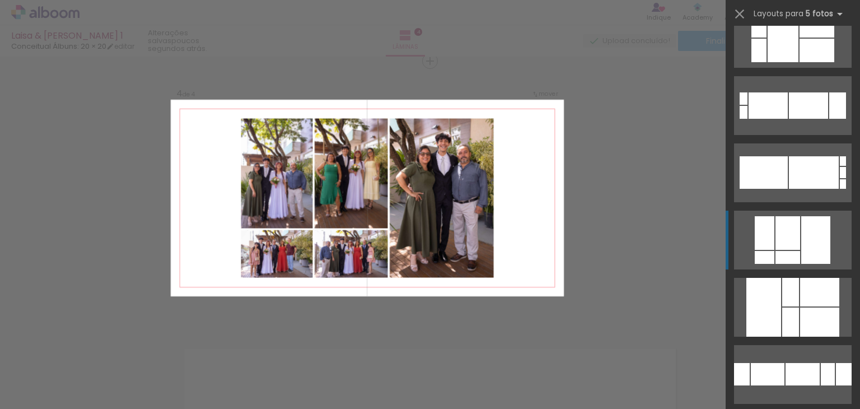
scroll to position [93, 0]
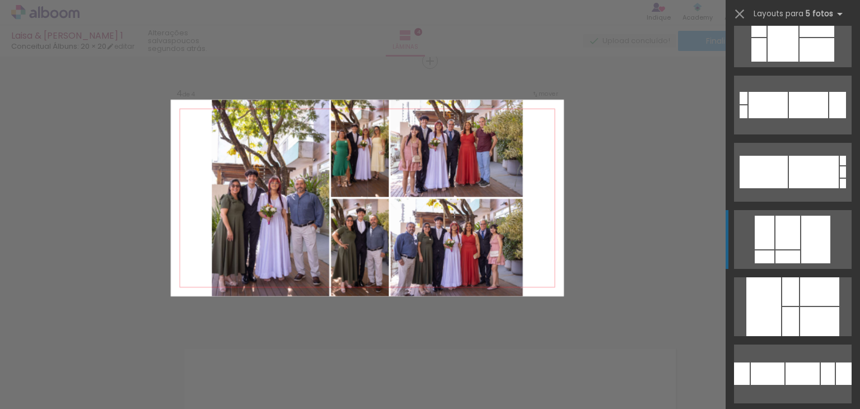
click at [812, 332] on div at bounding box center [819, 321] width 39 height 29
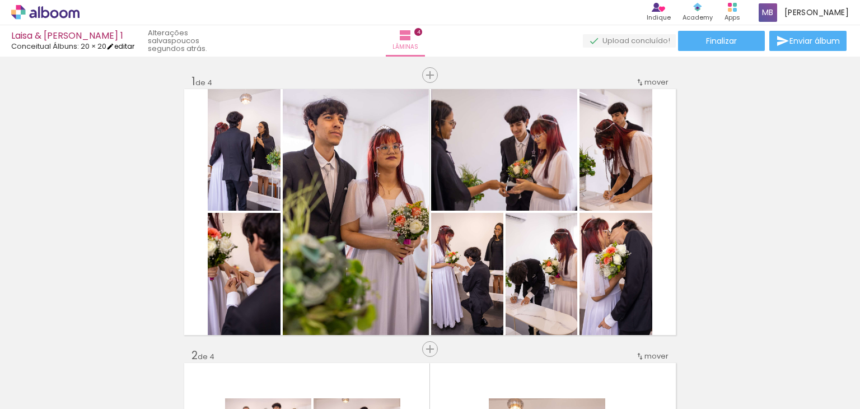
click at [125, 48] on link "editar" at bounding box center [120, 46] width 28 height 10
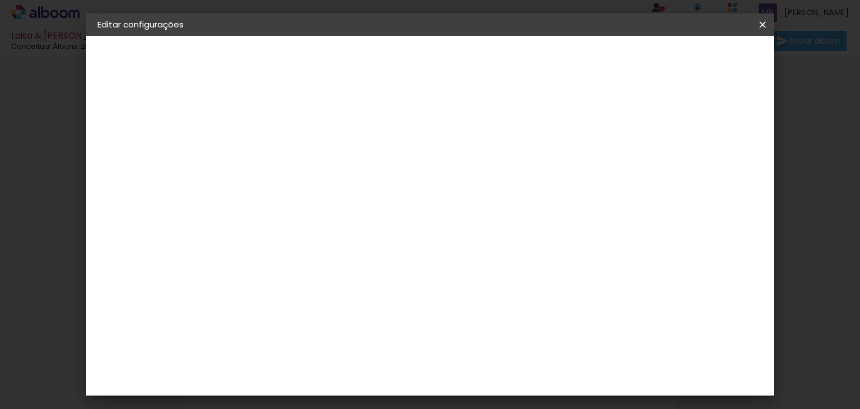
scroll to position [0, 616]
click at [299, 121] on div "mm" at bounding box center [300, 120] width 18 height 9
click at [487, 60] on paper-button "Voltar" at bounding box center [464, 59] width 45 height 19
click at [761, 26] on iron-icon at bounding box center [762, 24] width 13 height 11
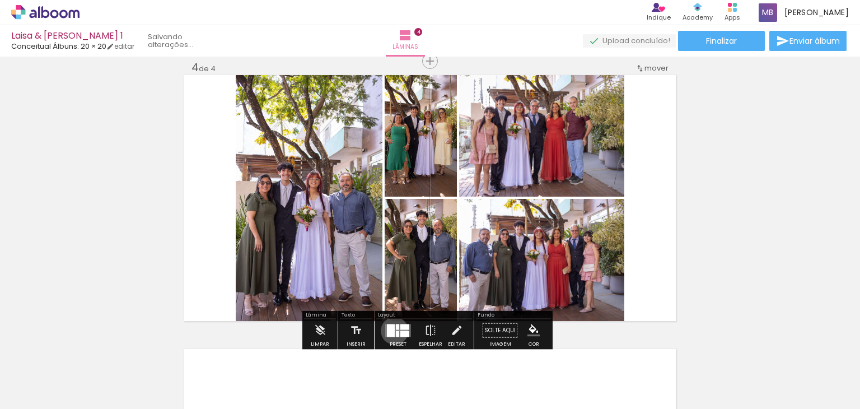
click at [392, 330] on div at bounding box center [391, 330] width 8 height 13
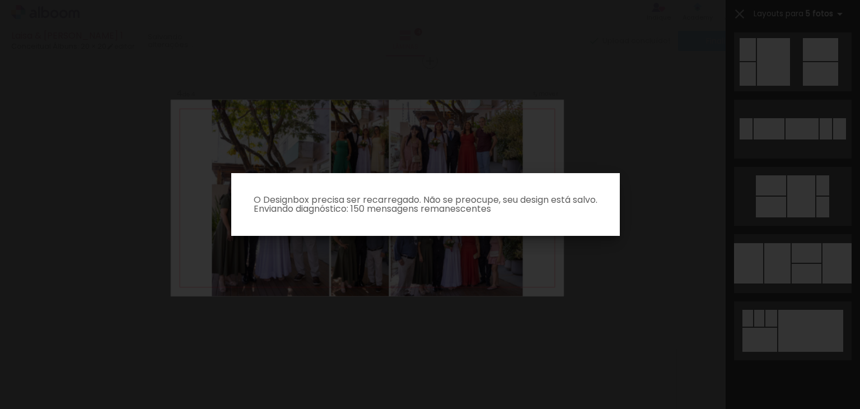
scroll to position [336, 0]
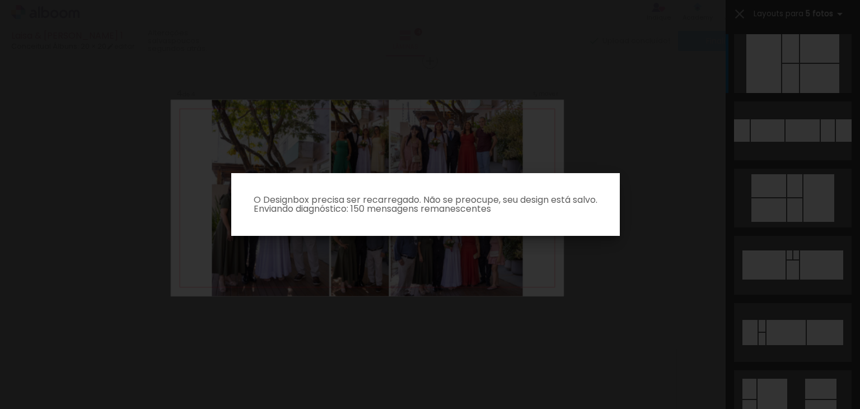
click at [785, 276] on iron-overlay-backdrop at bounding box center [430, 204] width 860 height 409
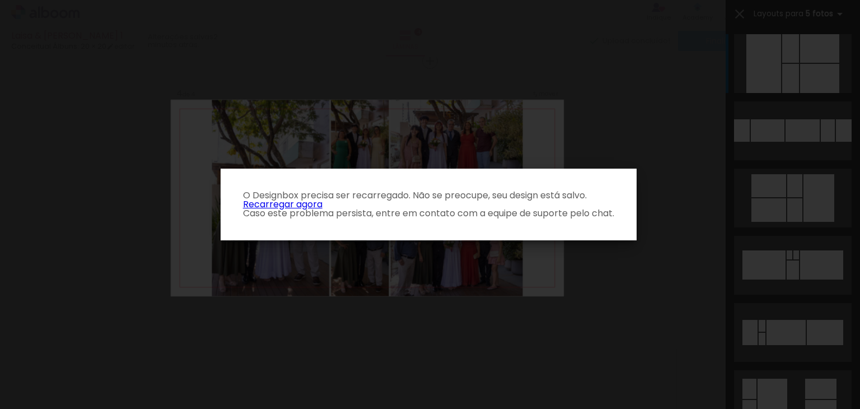
click at [269, 200] on link "Recarregar agora" at bounding box center [282, 204] width 79 height 13
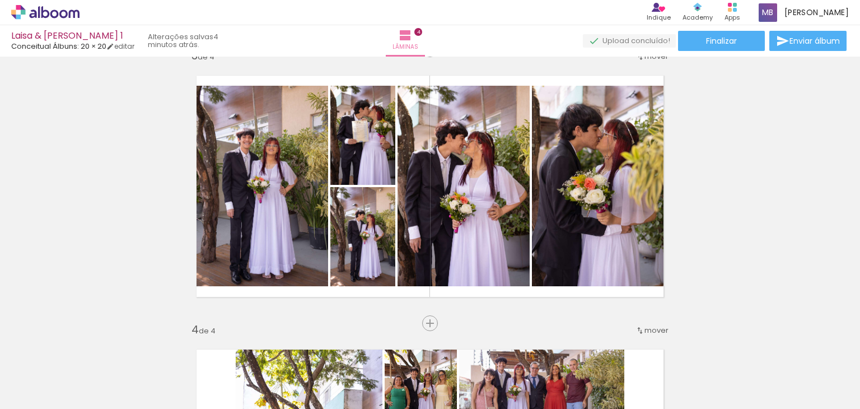
scroll to position [578, 0]
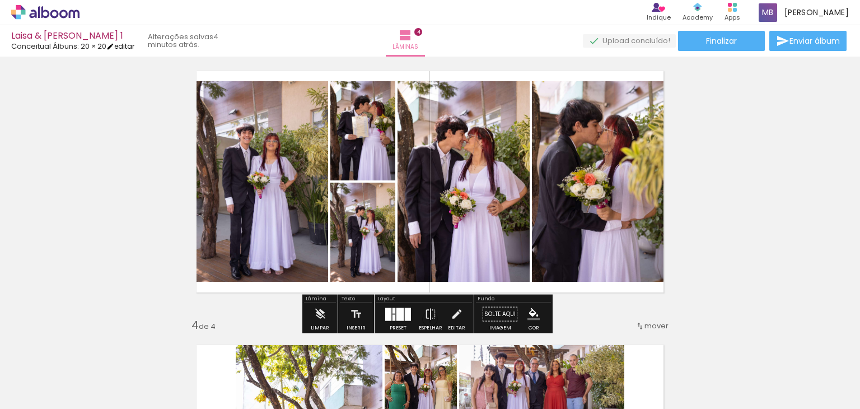
click at [130, 43] on div "[PERSON_NAME] & [PERSON_NAME] 1 Conceitual Álbuns: 20 × 20 editar" at bounding box center [72, 40] width 123 height 18
click at [130, 43] on link "editar" at bounding box center [120, 46] width 28 height 10
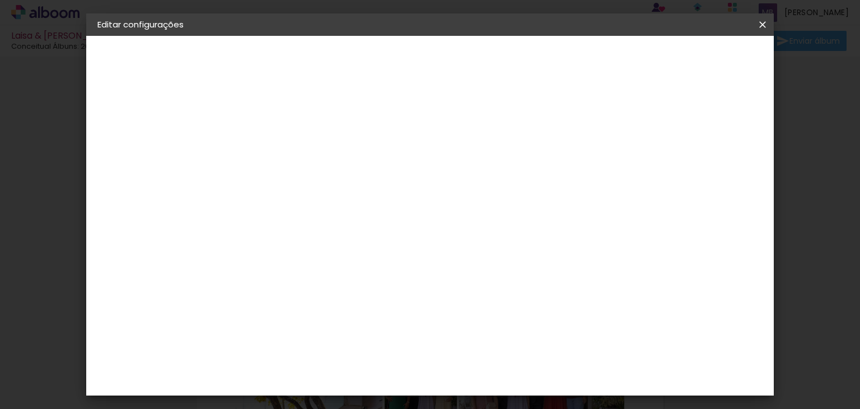
click at [523, 116] on div at bounding box center [518, 121] width 10 height 10
type paper-checkbox "on"
click at [587, 57] on span "Salvar configurações" at bounding box center [545, 59] width 83 height 8
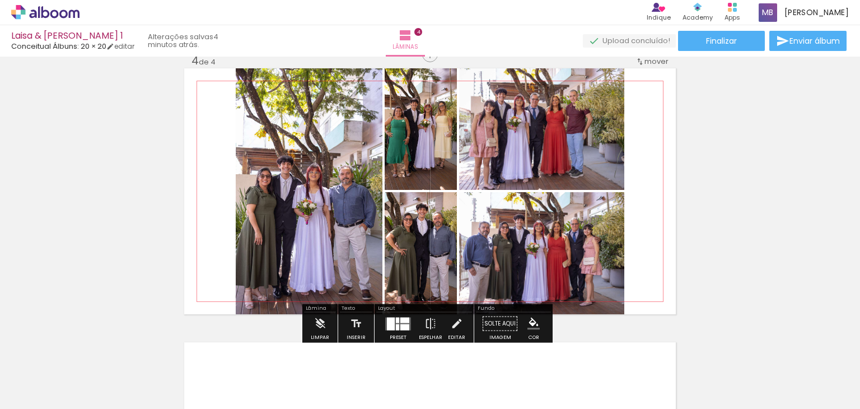
scroll to position [841, 0]
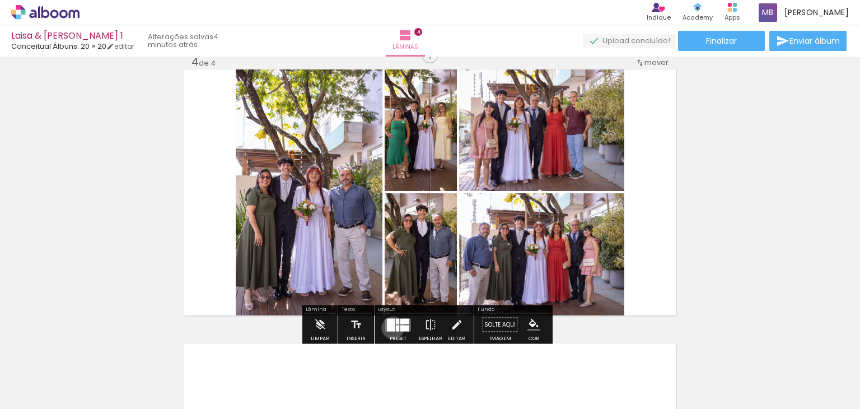
click at [390, 327] on div at bounding box center [391, 324] width 8 height 13
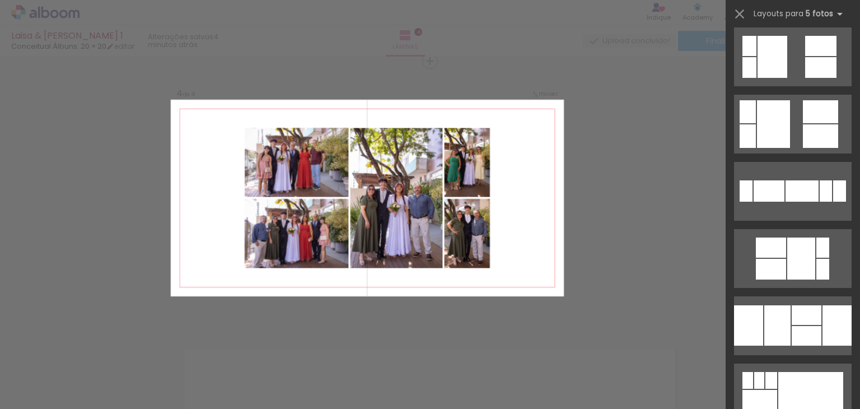
scroll to position [679, 0]
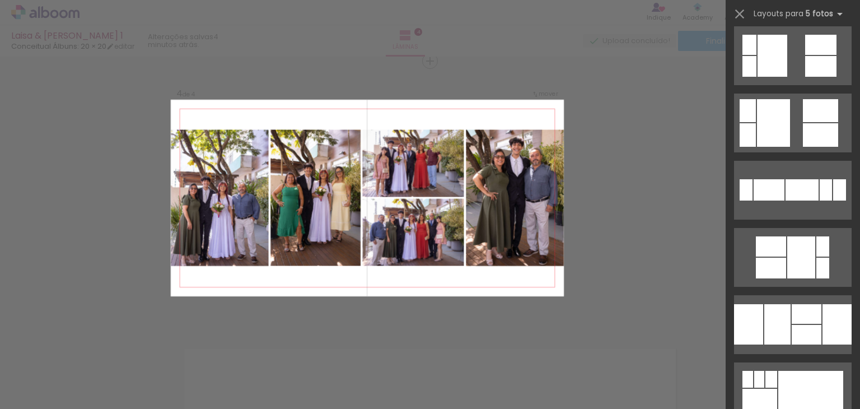
click at [791, 315] on div at bounding box center [806, 314] width 30 height 20
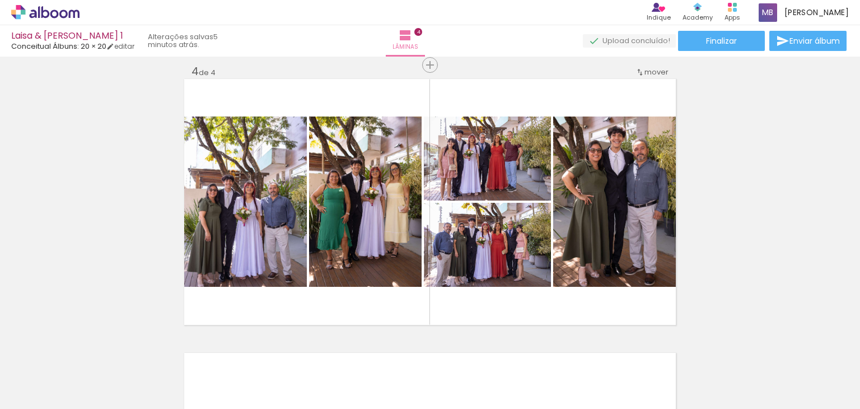
scroll to position [830, 0]
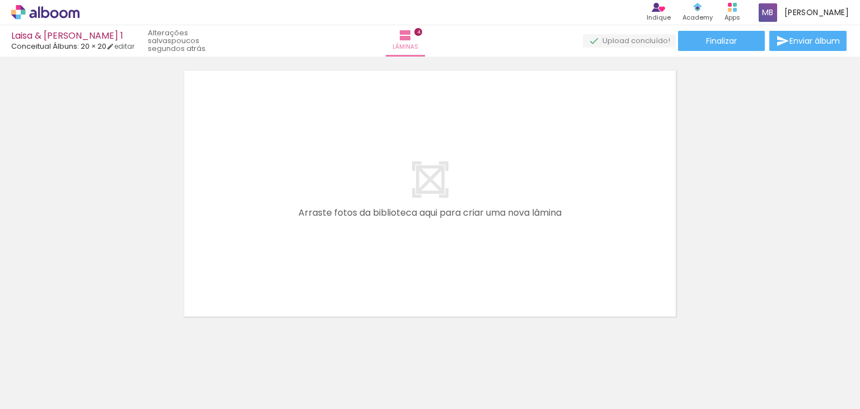
scroll to position [1114, 0]
click at [48, 391] on span "Adicionar Fotos" at bounding box center [40, 393] width 34 height 12
click at [0, 0] on input "file" at bounding box center [0, 0] width 0 height 0
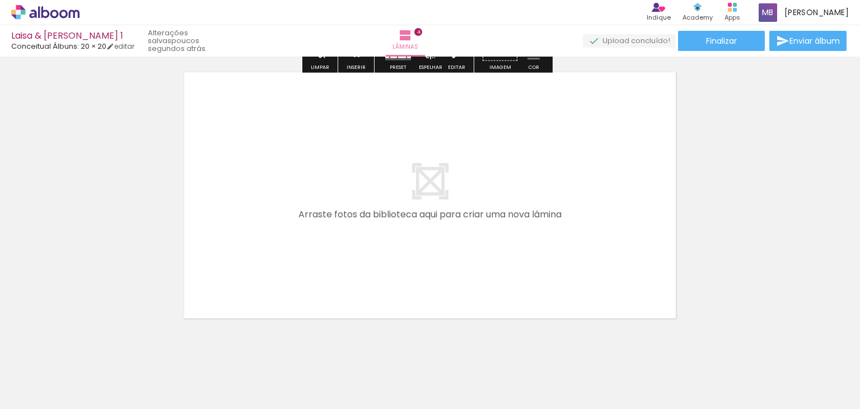
scroll to position [1112, 0]
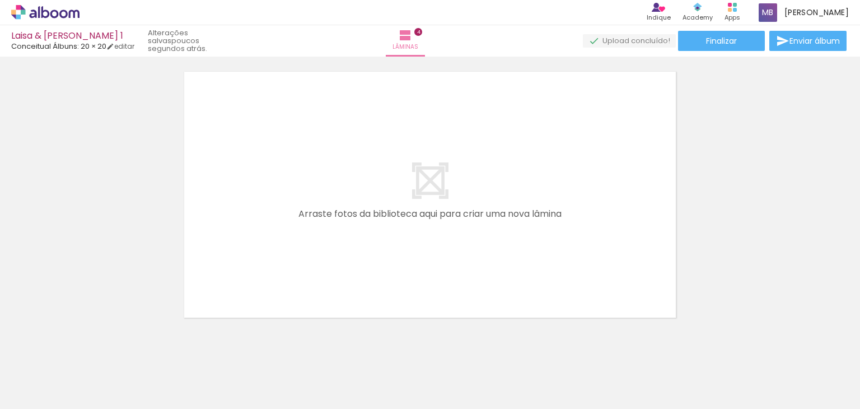
drag, startPoint x: 635, startPoint y: 380, endPoint x: 448, endPoint y: 222, distance: 244.2
click at [448, 222] on quentale-workspace at bounding box center [430, 204] width 860 height 409
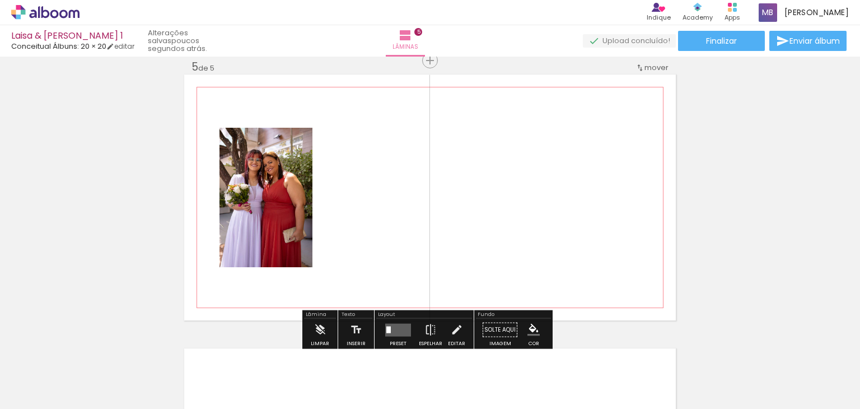
scroll to position [1109, 0]
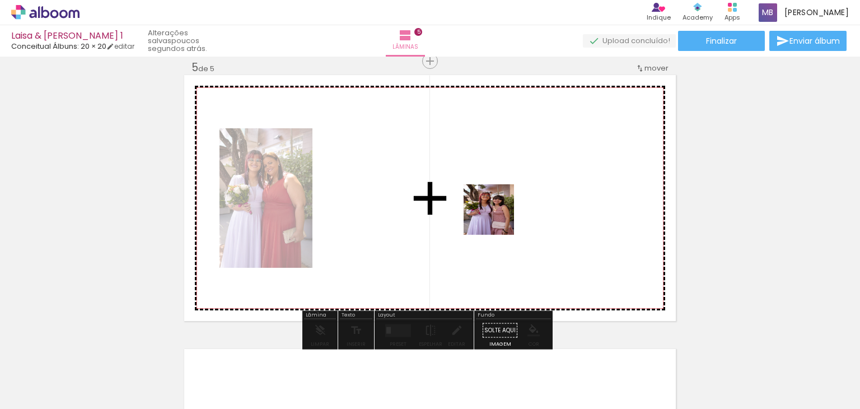
drag, startPoint x: 692, startPoint y: 370, endPoint x: 497, endPoint y: 218, distance: 247.2
click at [497, 218] on quentale-workspace at bounding box center [430, 204] width 860 height 409
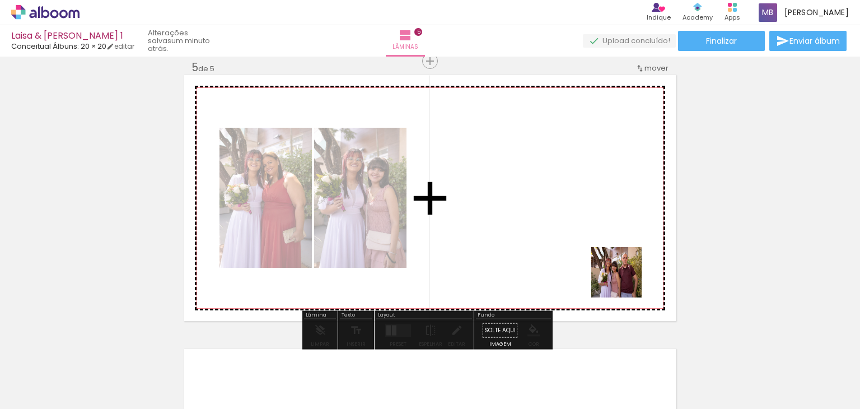
drag, startPoint x: 757, startPoint y: 369, endPoint x: 555, endPoint y: 222, distance: 249.5
click at [555, 222] on quentale-workspace at bounding box center [430, 204] width 860 height 409
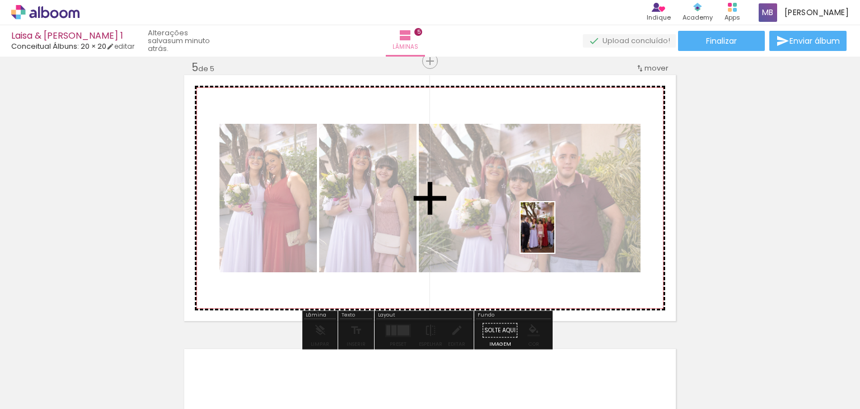
drag, startPoint x: 827, startPoint y: 373, endPoint x: 554, endPoint y: 236, distance: 305.6
click at [554, 236] on quentale-workspace at bounding box center [430, 204] width 860 height 409
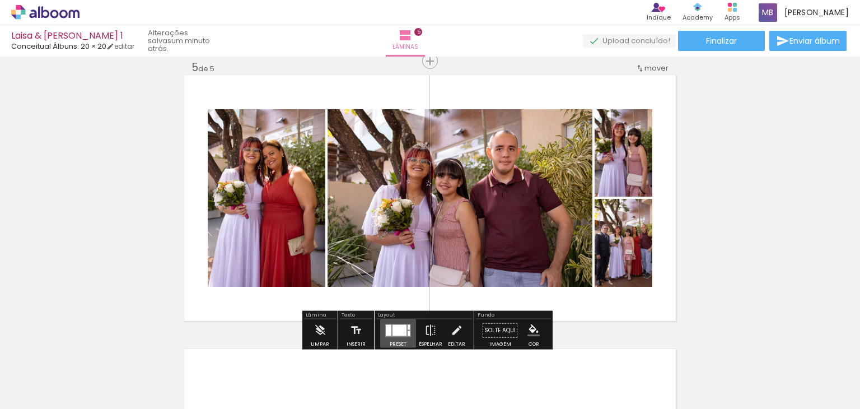
click at [392, 329] on div at bounding box center [399, 329] width 14 height 11
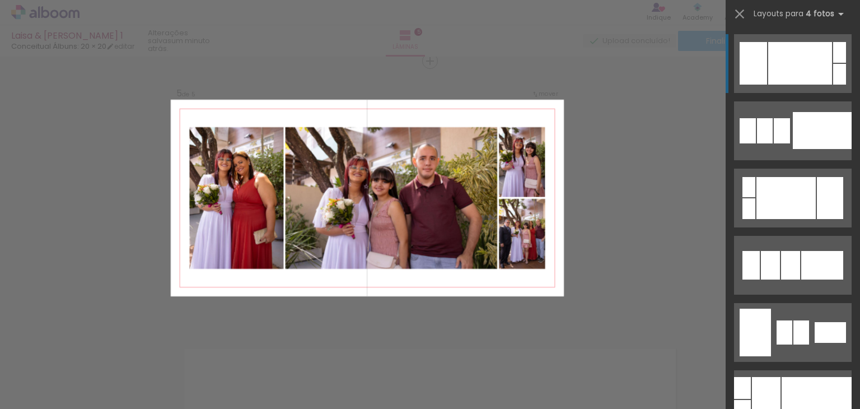
scroll to position [0, 0]
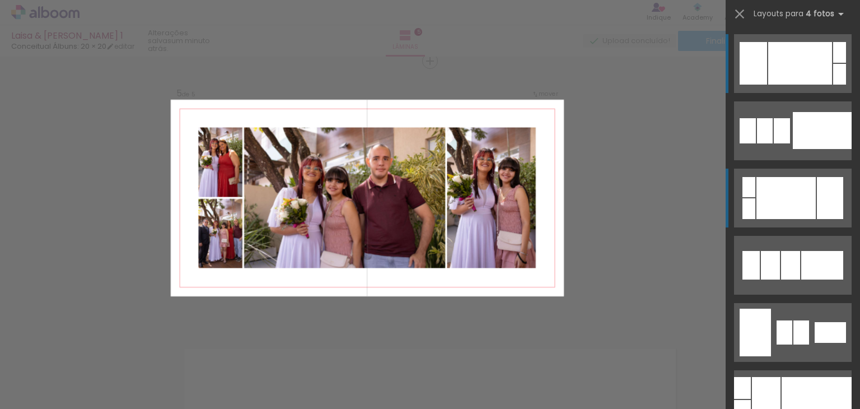
click at [804, 193] on div at bounding box center [785, 198] width 59 height 42
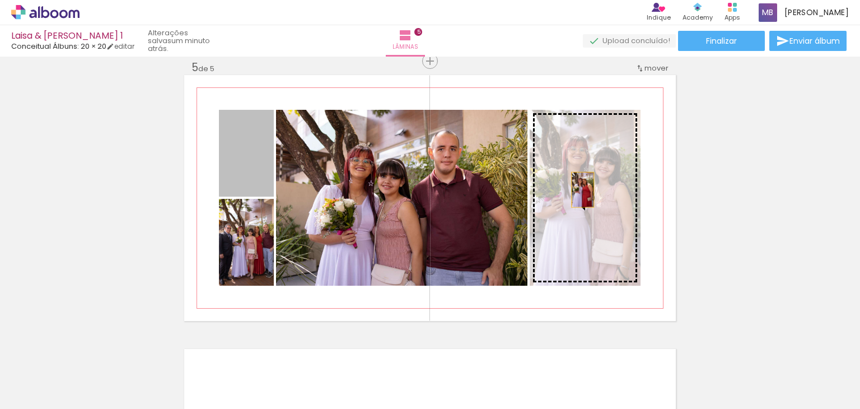
drag, startPoint x: 236, startPoint y: 164, endPoint x: 587, endPoint y: 194, distance: 351.6
click at [0, 0] on slot at bounding box center [0, 0] width 0 height 0
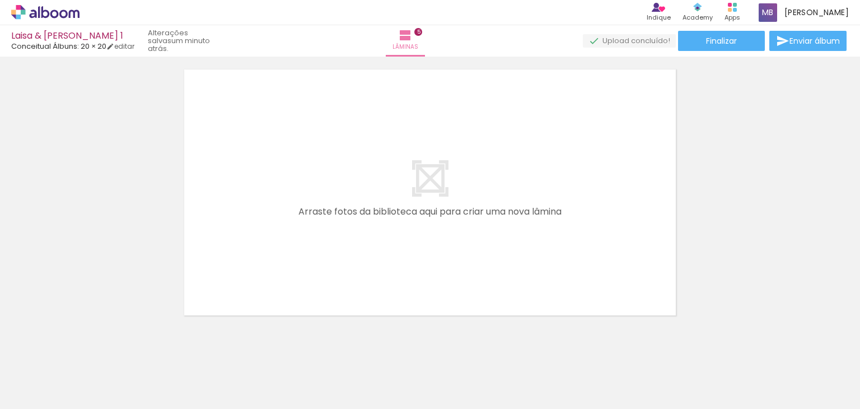
scroll to position [1389, 0]
click at [47, 388] on span "Adicionar Fotos" at bounding box center [40, 393] width 34 height 12
click at [0, 0] on input "file" at bounding box center [0, 0] width 0 height 0
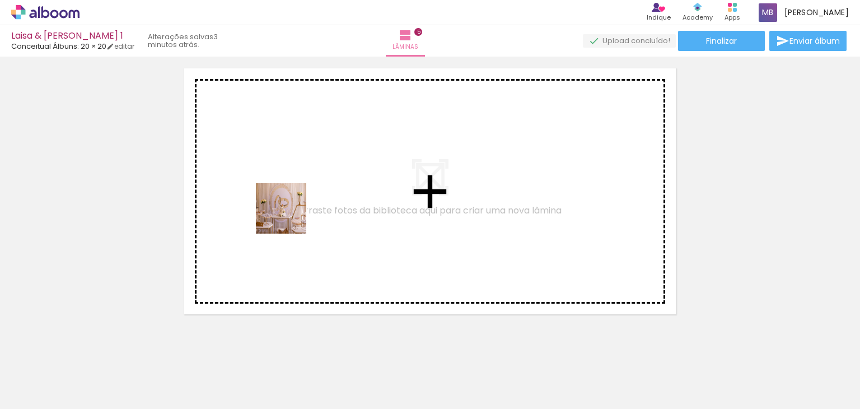
drag, startPoint x: 370, startPoint y: 379, endPoint x: 287, endPoint y: 214, distance: 184.7
click at [287, 214] on quentale-workspace at bounding box center [430, 204] width 860 height 409
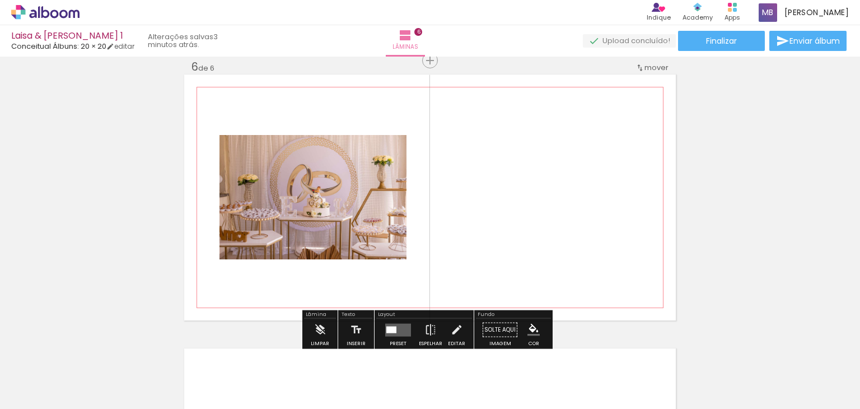
scroll to position [1383, 0]
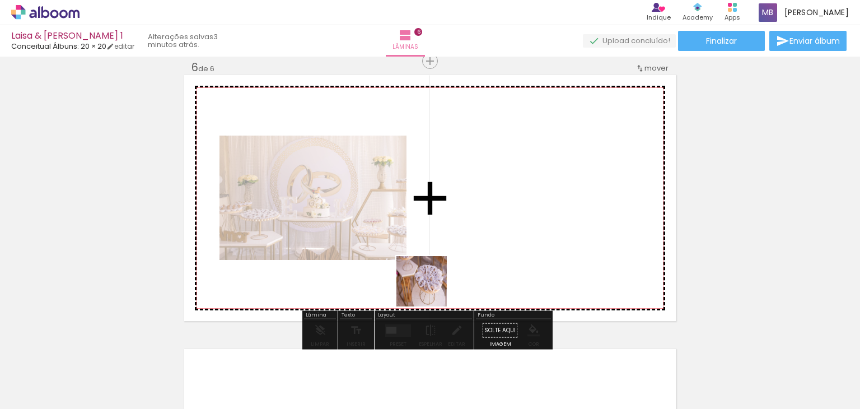
drag, startPoint x: 425, startPoint y: 381, endPoint x: 430, endPoint y: 205, distance: 175.8
click at [430, 205] on quentale-workspace at bounding box center [430, 204] width 860 height 409
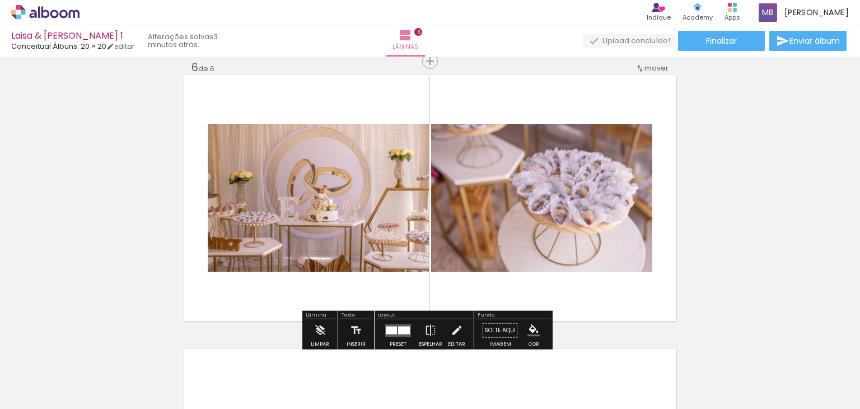
drag, startPoint x: 490, startPoint y: 388, endPoint x: 500, endPoint y: 173, distance: 215.7
click at [500, 173] on quentale-workspace at bounding box center [430, 204] width 860 height 409
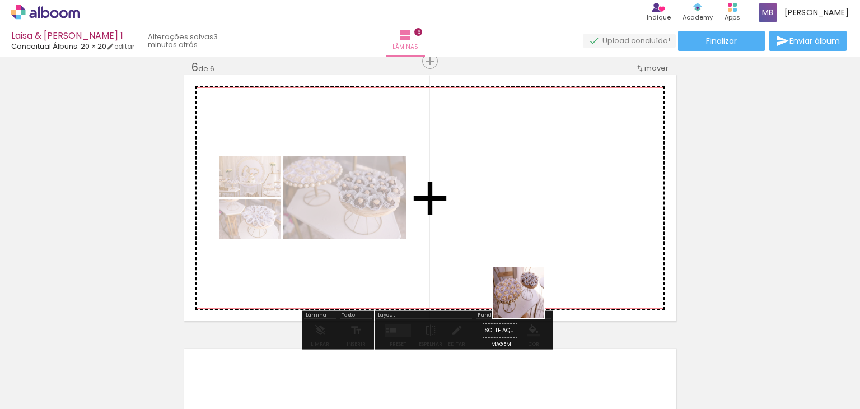
drag, startPoint x: 542, startPoint y: 375, endPoint x: 526, endPoint y: 200, distance: 176.0
click at [526, 200] on quentale-workspace at bounding box center [430, 204] width 860 height 409
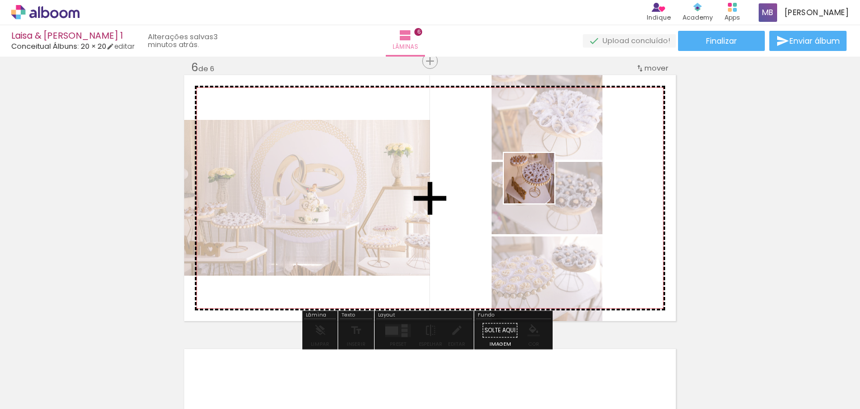
drag, startPoint x: 621, startPoint y: 368, endPoint x: 529, endPoint y: 177, distance: 211.0
click at [529, 177] on quentale-workspace at bounding box center [430, 204] width 860 height 409
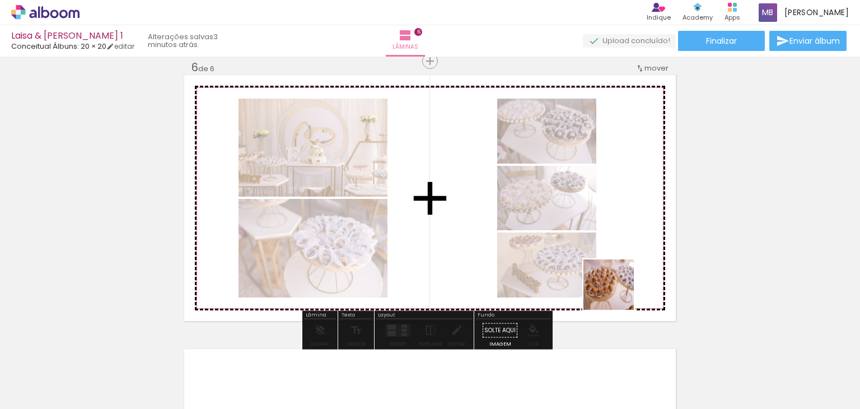
drag, startPoint x: 672, startPoint y: 373, endPoint x: 546, endPoint y: 222, distance: 195.9
click at [546, 222] on quentale-workspace at bounding box center [430, 204] width 860 height 409
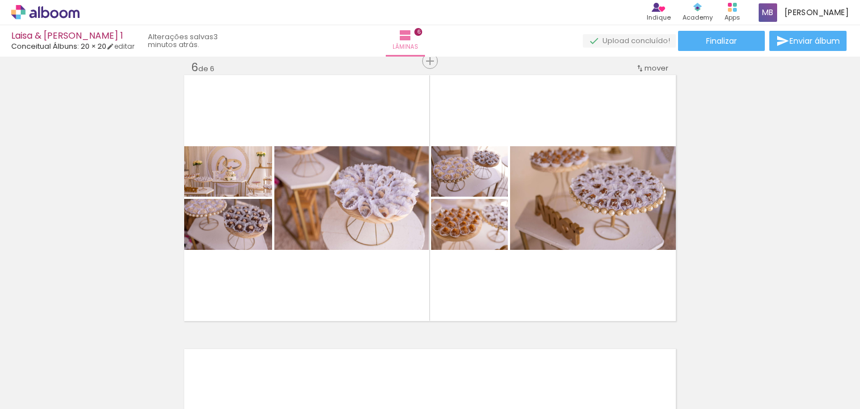
scroll to position [0, 1952]
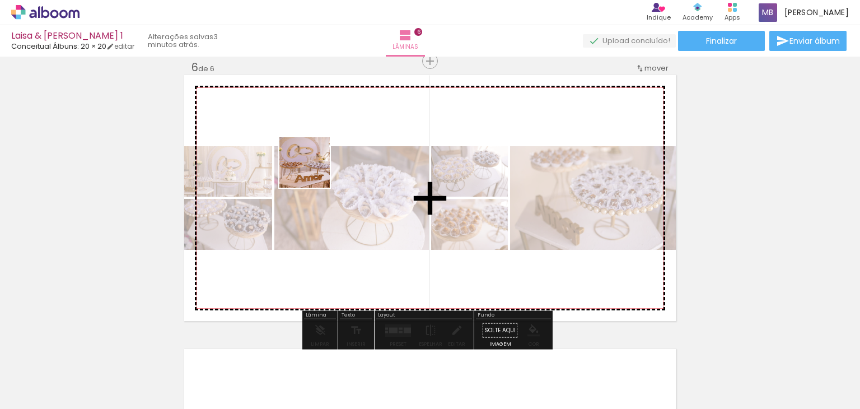
drag, startPoint x: 242, startPoint y: 379, endPoint x: 313, endPoint y: 171, distance: 220.2
click at [313, 171] on quentale-workspace at bounding box center [430, 204] width 860 height 409
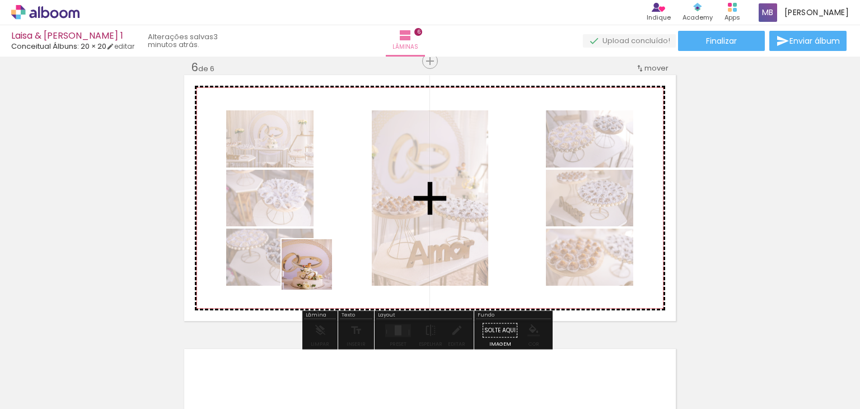
drag, startPoint x: 296, startPoint y: 369, endPoint x: 354, endPoint y: 202, distance: 177.2
click at [354, 202] on quentale-workspace at bounding box center [430, 204] width 860 height 409
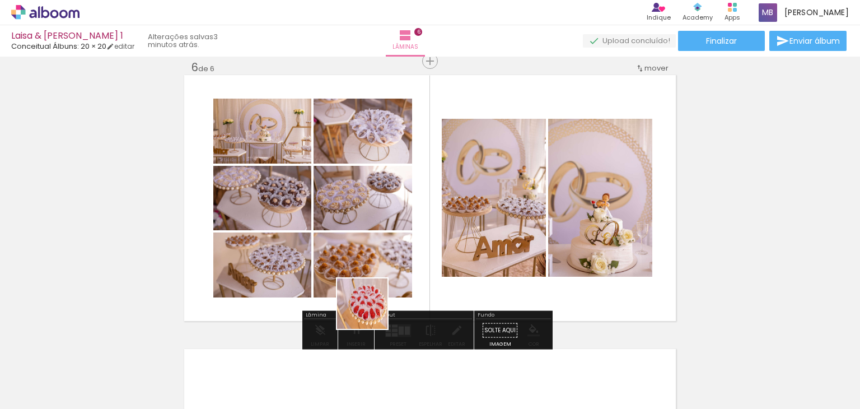
drag, startPoint x: 365, startPoint y: 366, endPoint x: 383, endPoint y: 218, distance: 149.4
click at [383, 218] on quentale-workspace at bounding box center [430, 204] width 860 height 409
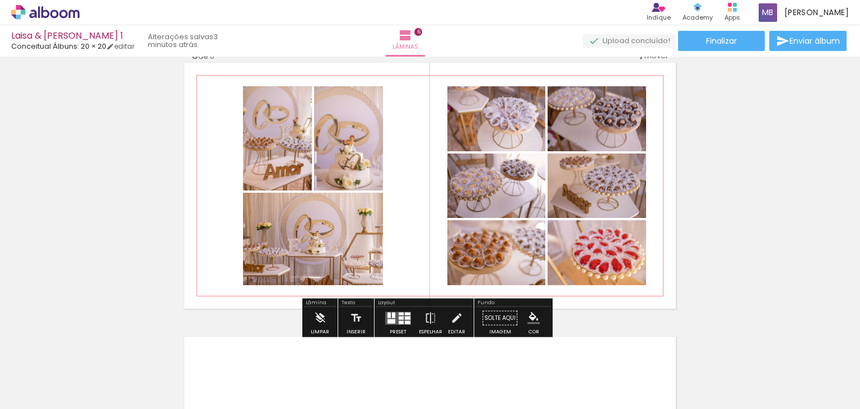
scroll to position [1395, 0]
click at [43, 392] on span "Adicionar Fotos" at bounding box center [40, 393] width 34 height 12
click at [0, 0] on input "file" at bounding box center [0, 0] width 0 height 0
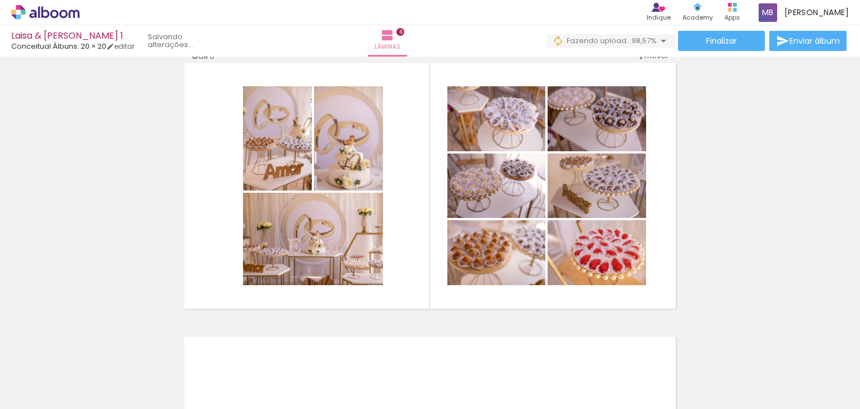
scroll to position [0, 3623]
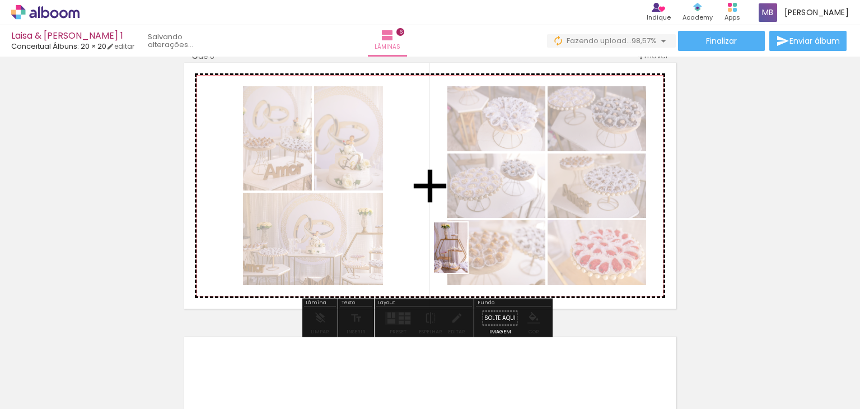
drag, startPoint x: 809, startPoint y: 391, endPoint x: 466, endPoint y: 256, distance: 368.4
click at [466, 256] on quentale-workspace at bounding box center [430, 204] width 860 height 409
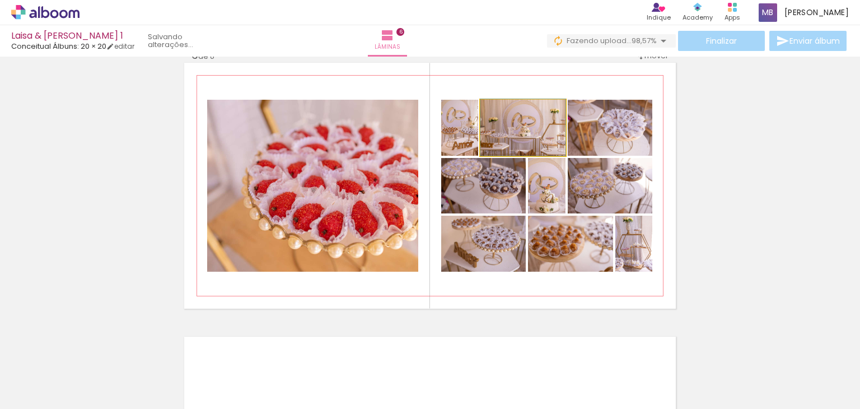
scroll to position [0, 3623]
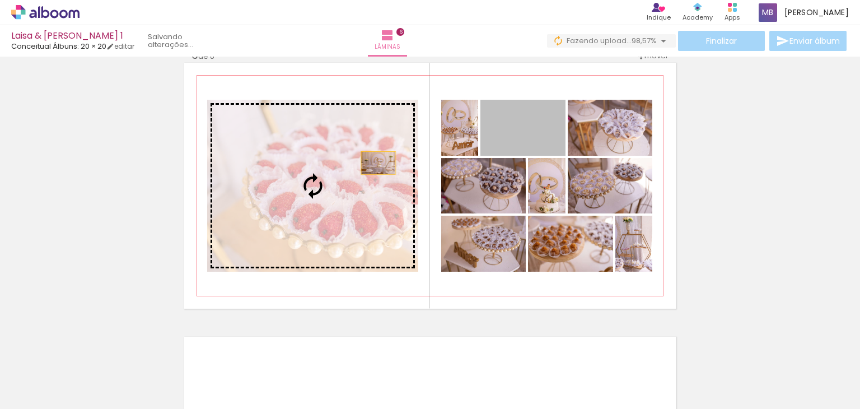
drag, startPoint x: 533, startPoint y: 130, endPoint x: 363, endPoint y: 164, distance: 173.4
click at [0, 0] on slot at bounding box center [0, 0] width 0 height 0
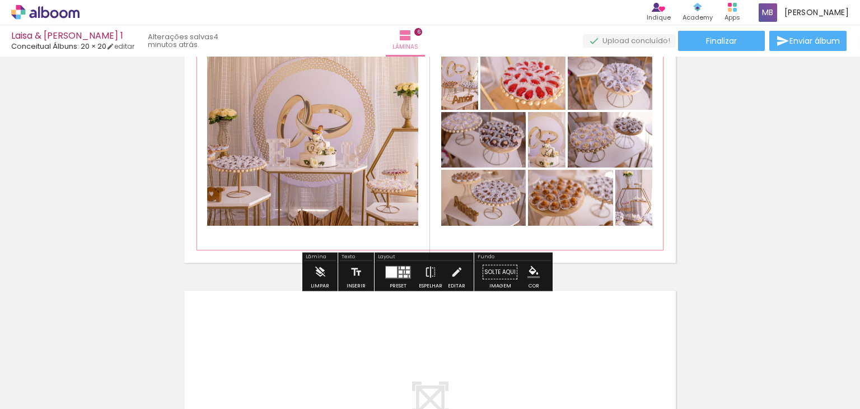
scroll to position [1444, 0]
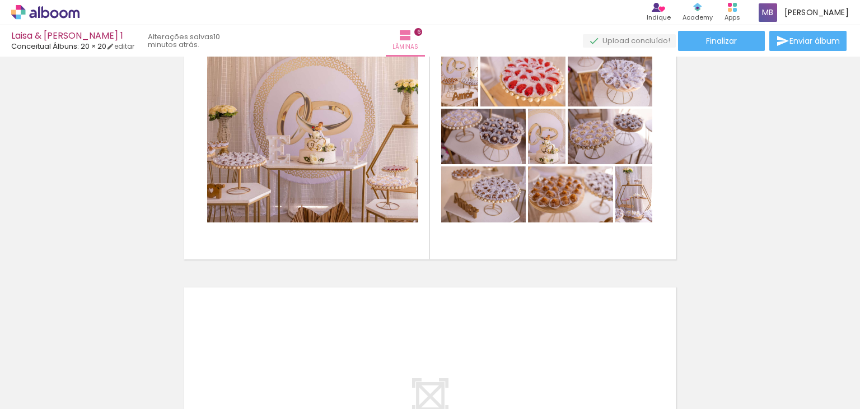
click at [41, 393] on span "Adicionar Fotos" at bounding box center [40, 393] width 34 height 12
click at [0, 0] on input "file" at bounding box center [0, 0] width 0 height 0
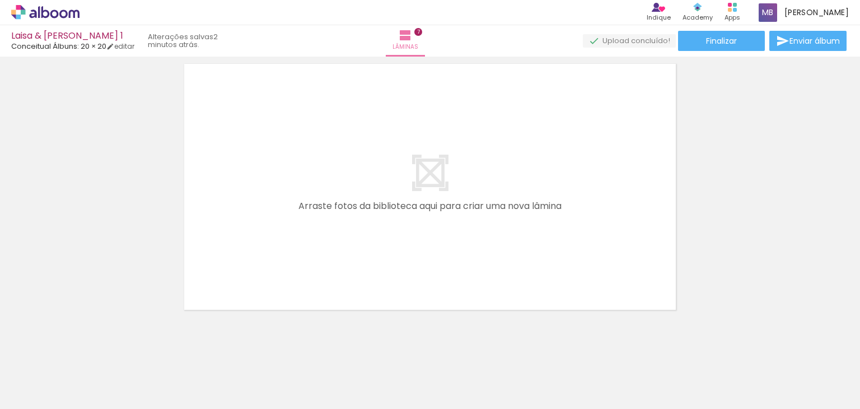
scroll to position [0, 1464]
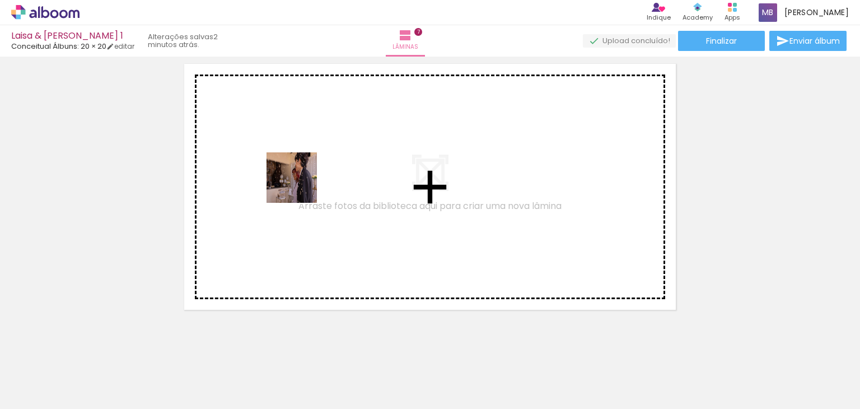
drag, startPoint x: 281, startPoint y: 377, endPoint x: 300, endPoint y: 184, distance: 194.0
click at [300, 184] on quentale-workspace at bounding box center [430, 204] width 860 height 409
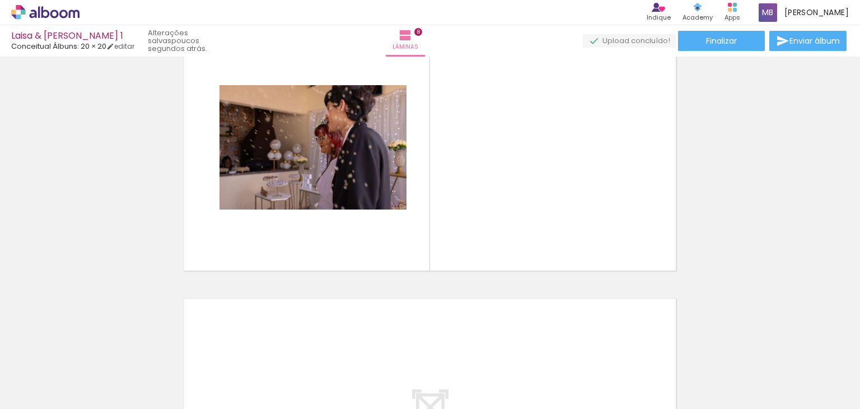
scroll to position [0, 2567]
click at [319, 385] on div at bounding box center [302, 371] width 55 height 37
drag, startPoint x: 373, startPoint y: 387, endPoint x: 465, endPoint y: 246, distance: 168.6
click at [465, 246] on quentale-workspace at bounding box center [430, 204] width 860 height 409
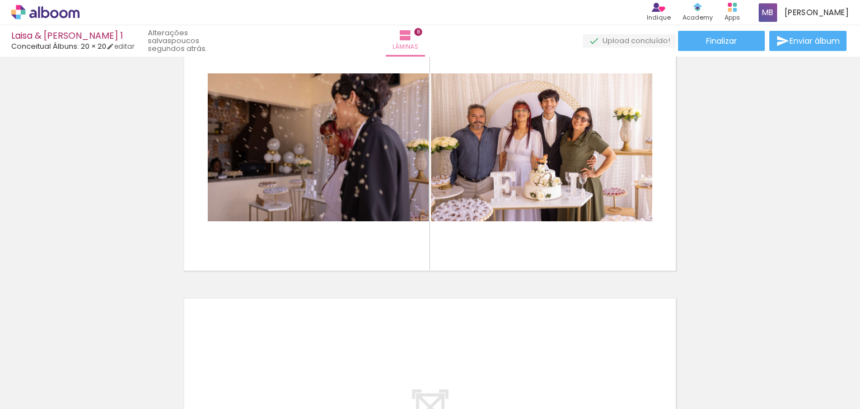
scroll to position [0, 3686]
